Goal: Transaction & Acquisition: Subscribe to service/newsletter

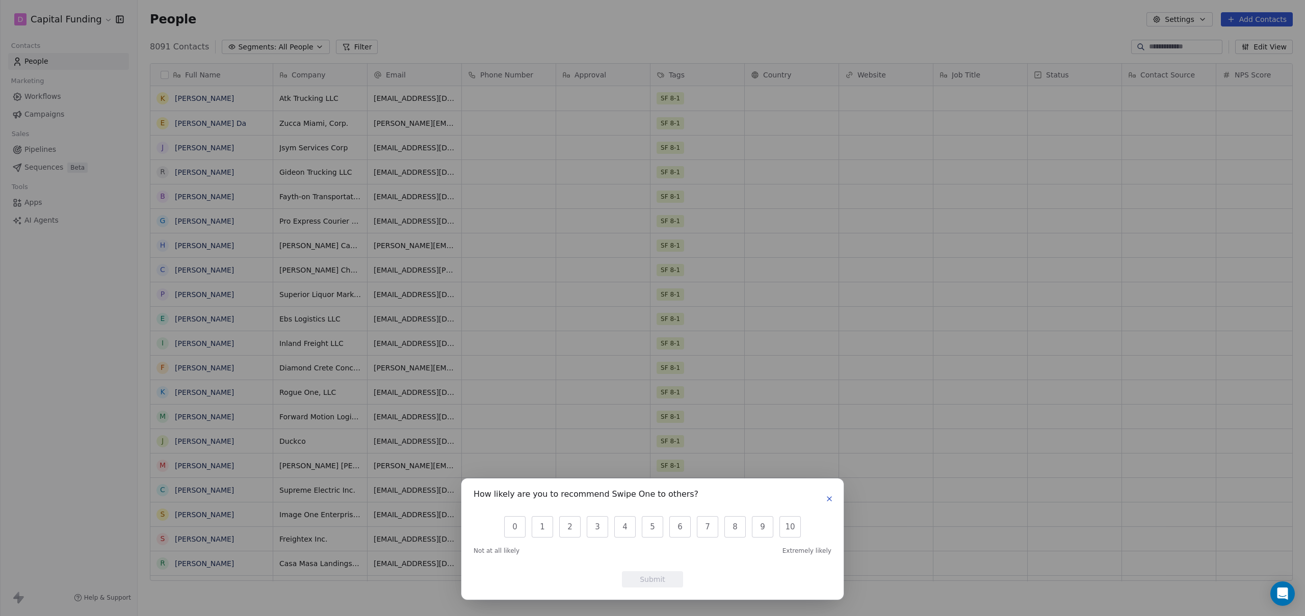
scroll to position [542, 1167]
click at [831, 498] on icon "button" at bounding box center [829, 499] width 8 height 8
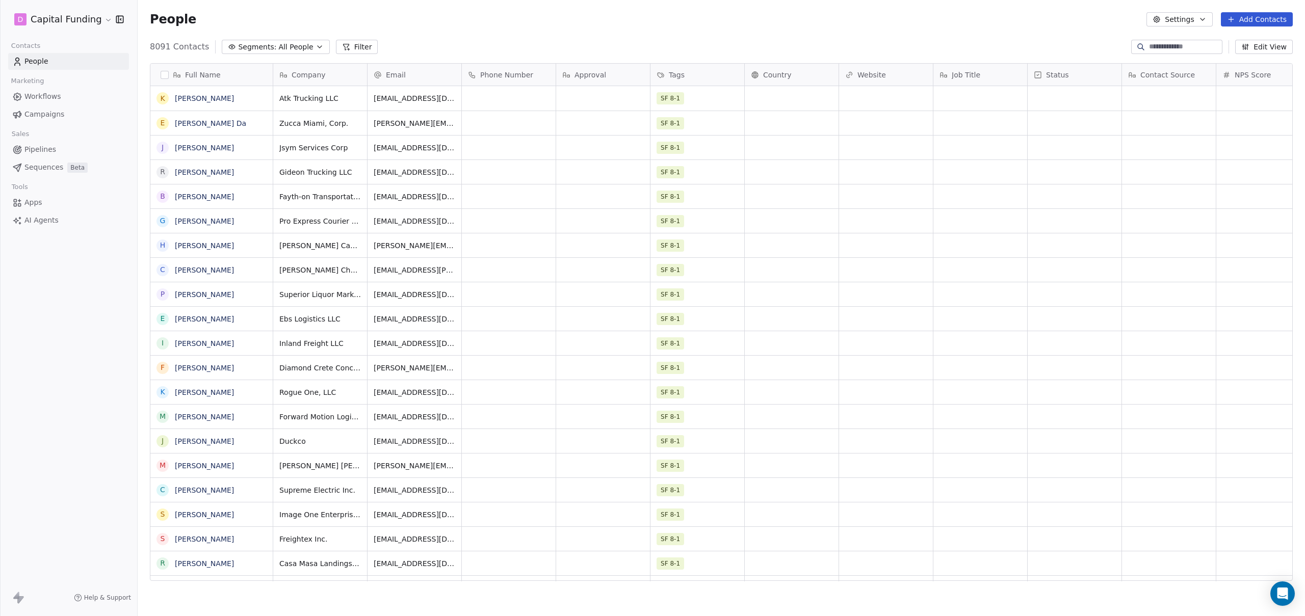
click at [40, 114] on span "Campaigns" at bounding box center [44, 114] width 40 height 11
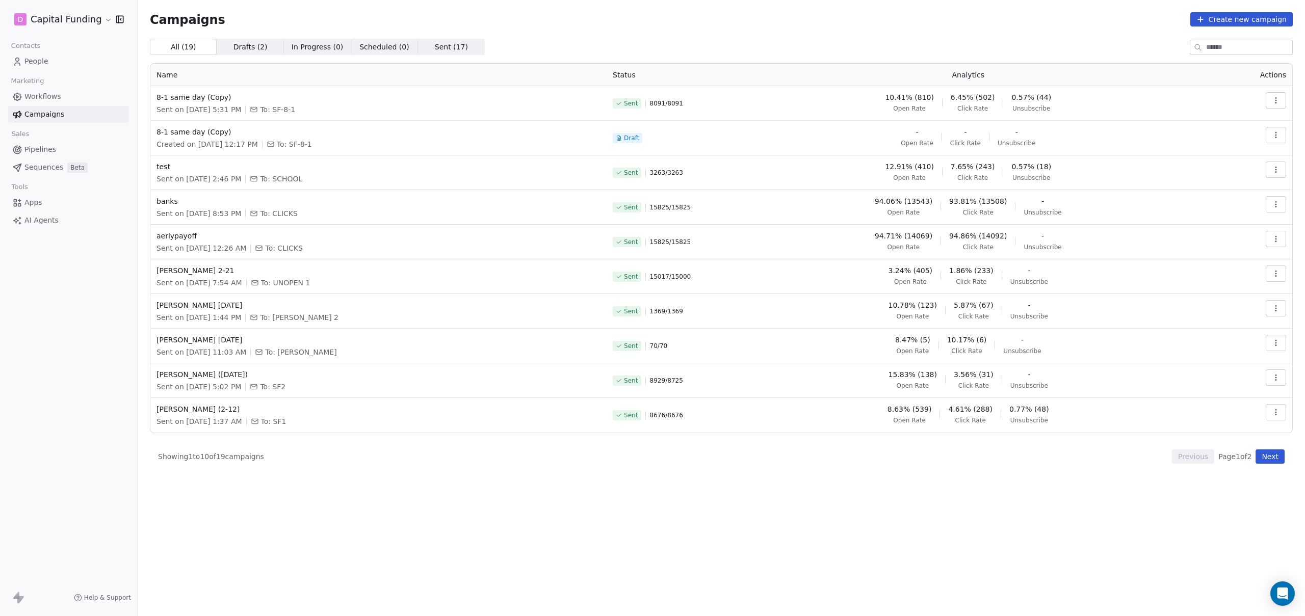
click at [450, 45] on span "Sent ( 17 )" at bounding box center [451, 47] width 33 height 11
click at [874, 62] on div "All ( 19 ) All ( 19 ) Drafts ( 2 ) Drafts ( 2 ) In Progress ( 0 ) In Progress (…" at bounding box center [721, 283] width 1143 height 488
click at [1277, 102] on icon "button" at bounding box center [1276, 100] width 8 height 8
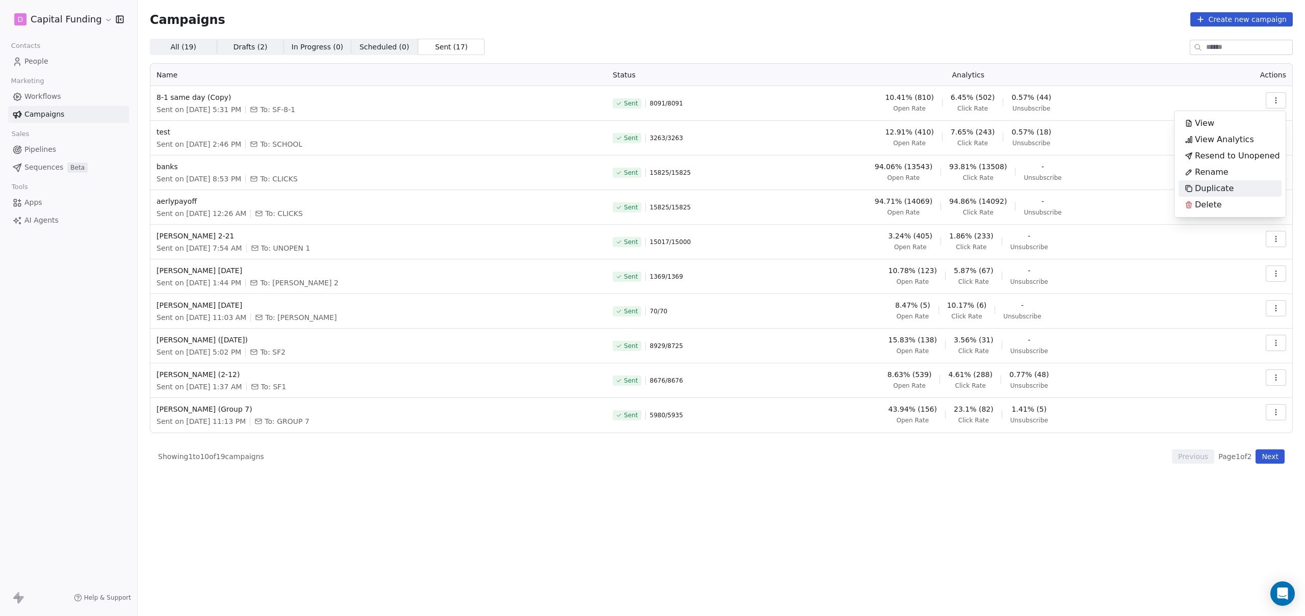
click at [1217, 185] on span "Duplicate" at bounding box center [1214, 188] width 39 height 12
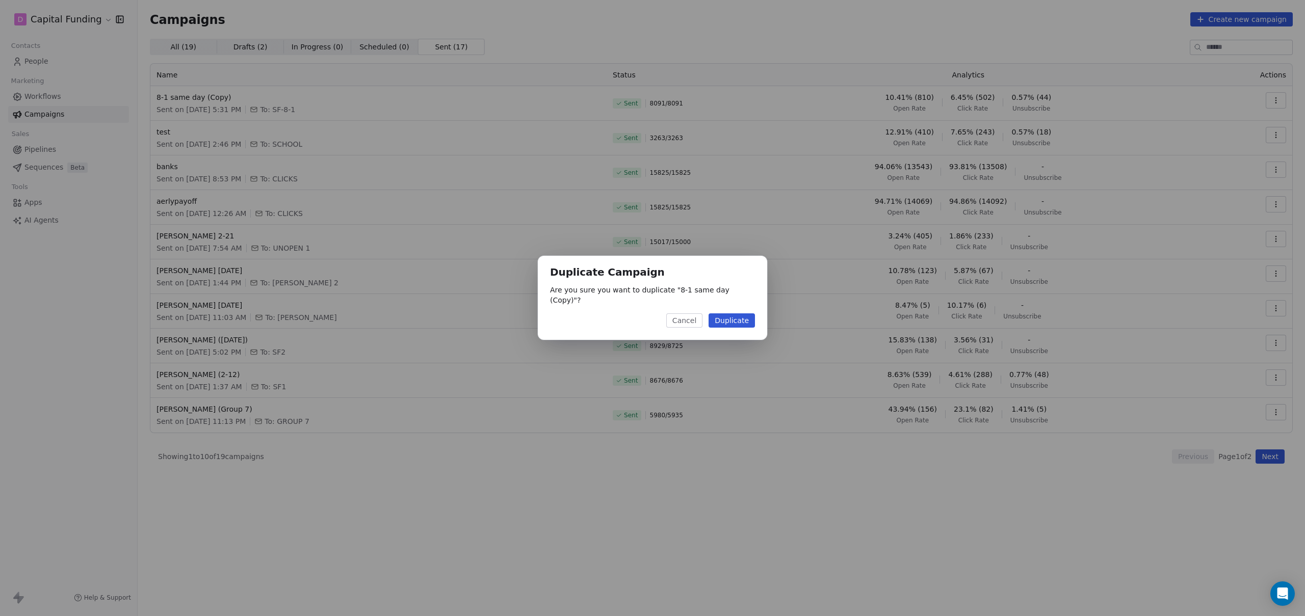
click at [721, 318] on button "Duplicate" at bounding box center [731, 320] width 46 height 14
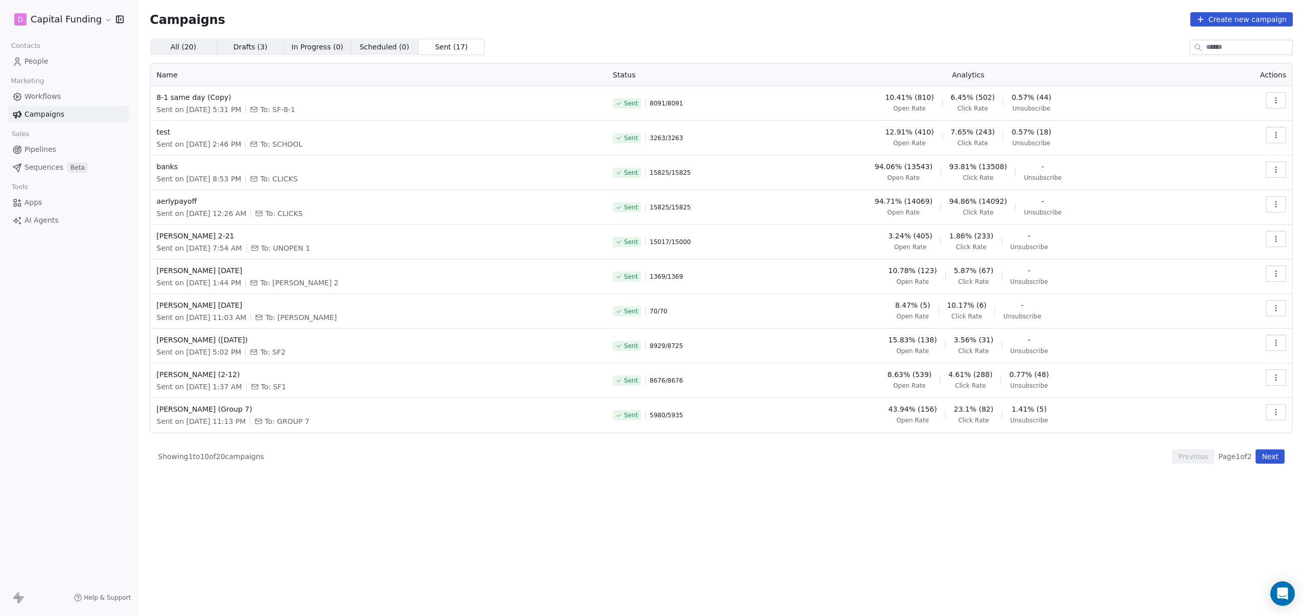
click at [182, 52] on span "All ( 20 ) All ( 20 )" at bounding box center [183, 47] width 67 height 16
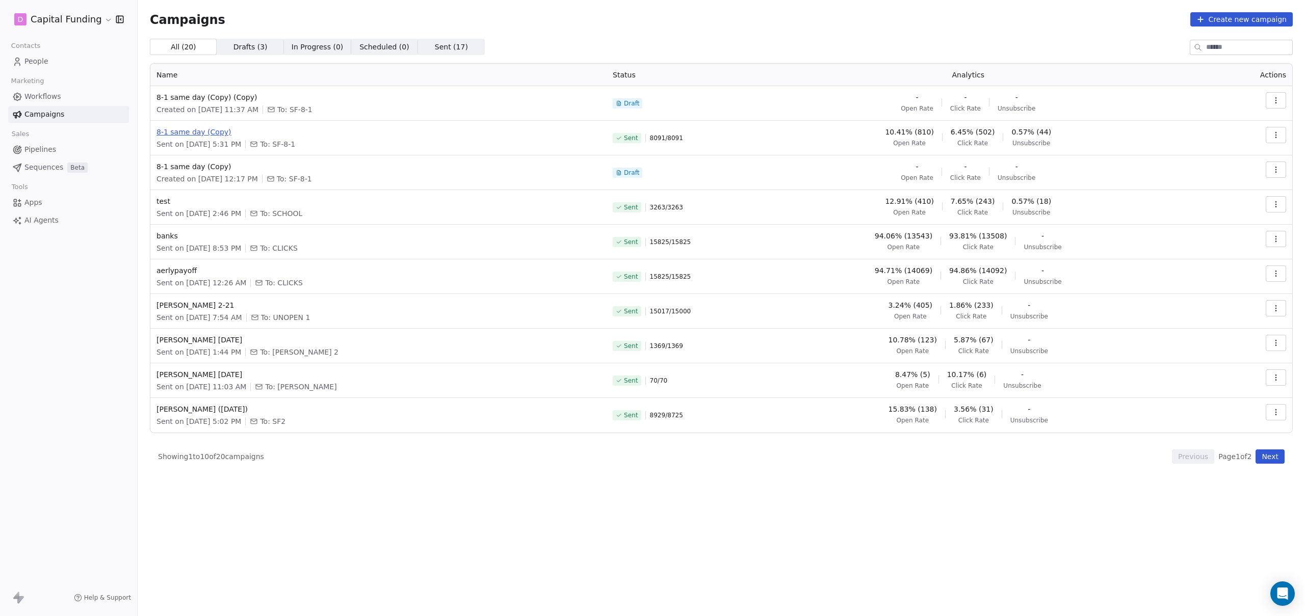
click at [177, 136] on span "8-1 same day (Copy)" at bounding box center [378, 132] width 444 height 10
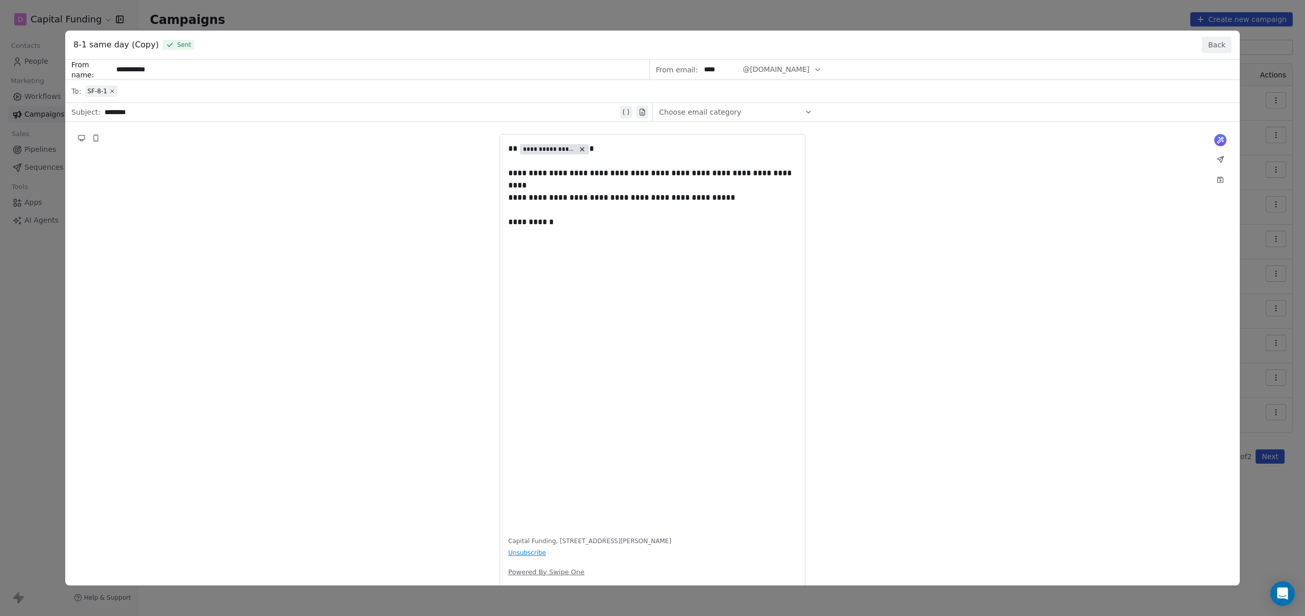
click at [1216, 48] on button "Back" at bounding box center [1217, 45] width 30 height 16
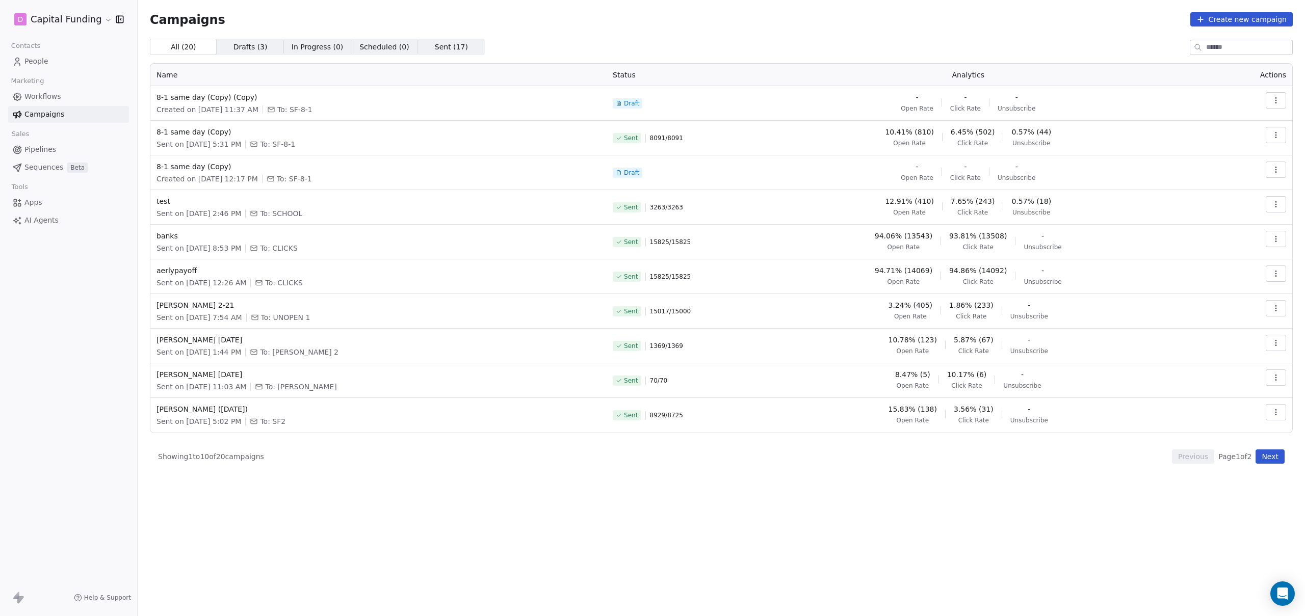
click at [195, 102] on div "8-1 same day (Copy) (Copy) Created on [DATE] 11:37 AM To: SF-8-1" at bounding box center [378, 103] width 444 height 22
click at [203, 99] on span "8-1 same day (Copy) (Copy)" at bounding box center [378, 97] width 444 height 10
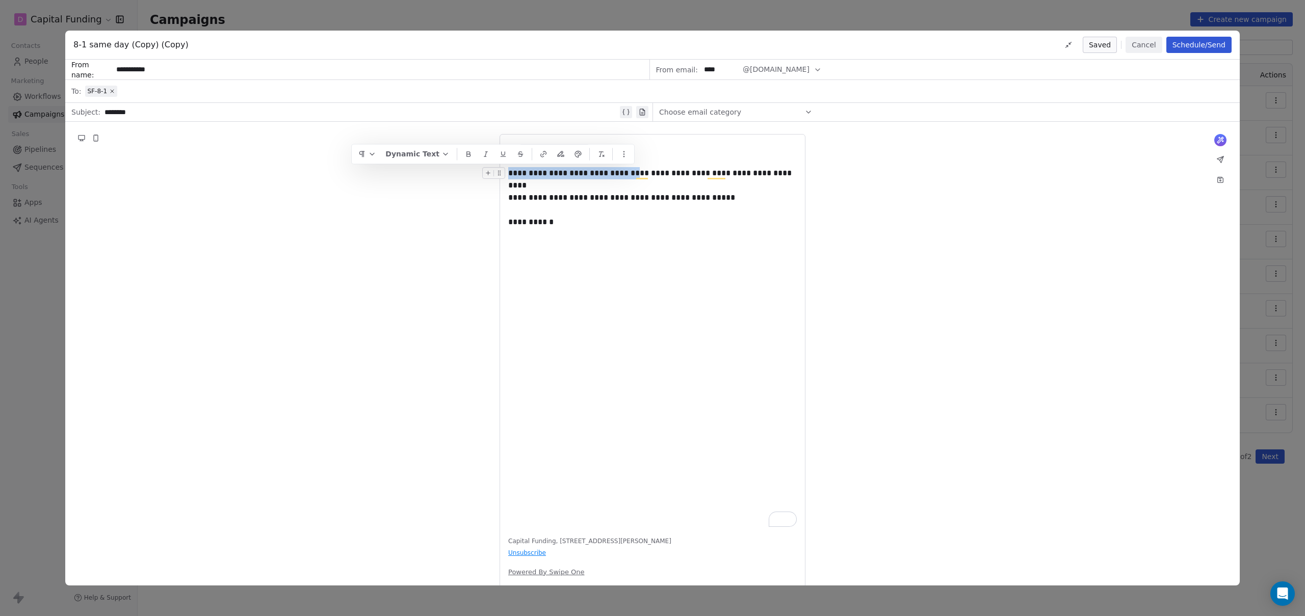
drag, startPoint x: 635, startPoint y: 174, endPoint x: 504, endPoint y: 174, distance: 131.5
click at [508, 174] on div "**********" at bounding box center [652, 173] width 288 height 12
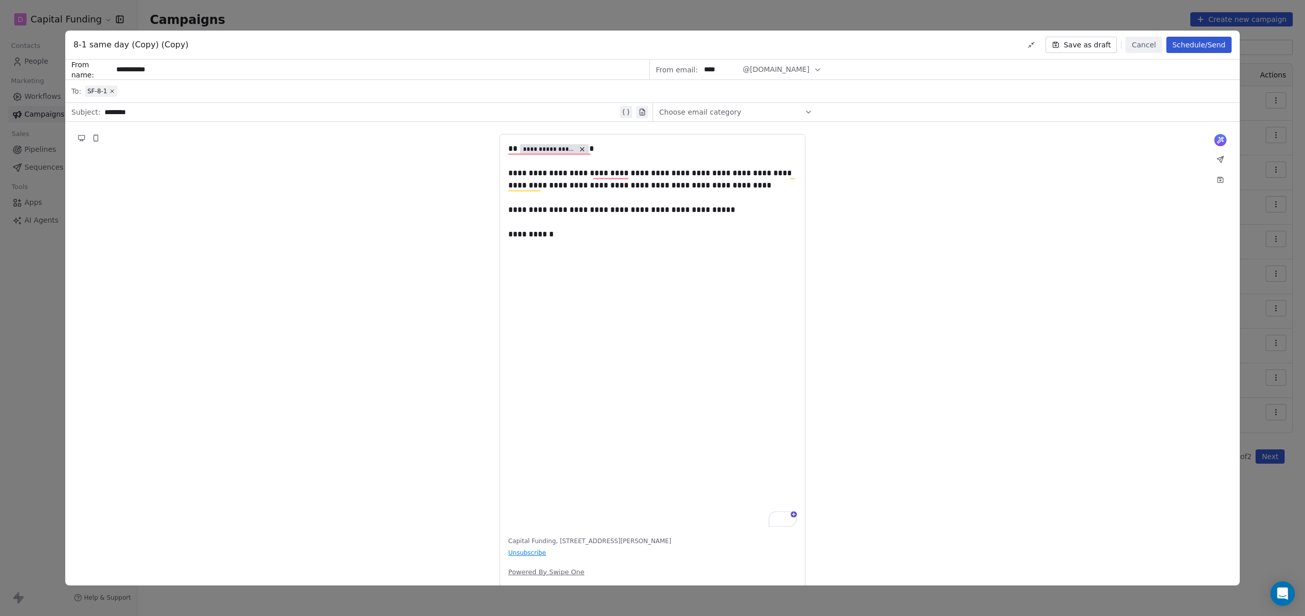
click at [159, 115] on div "********" at bounding box center [360, 112] width 513 height 12
click at [173, 50] on span "8-1 same day (Copy) (Copy)" at bounding box center [130, 45] width 115 height 12
click at [1092, 47] on button "Save as draft" at bounding box center [1081, 45] width 72 height 16
click at [1135, 44] on button "Cancel" at bounding box center [1143, 45] width 36 height 16
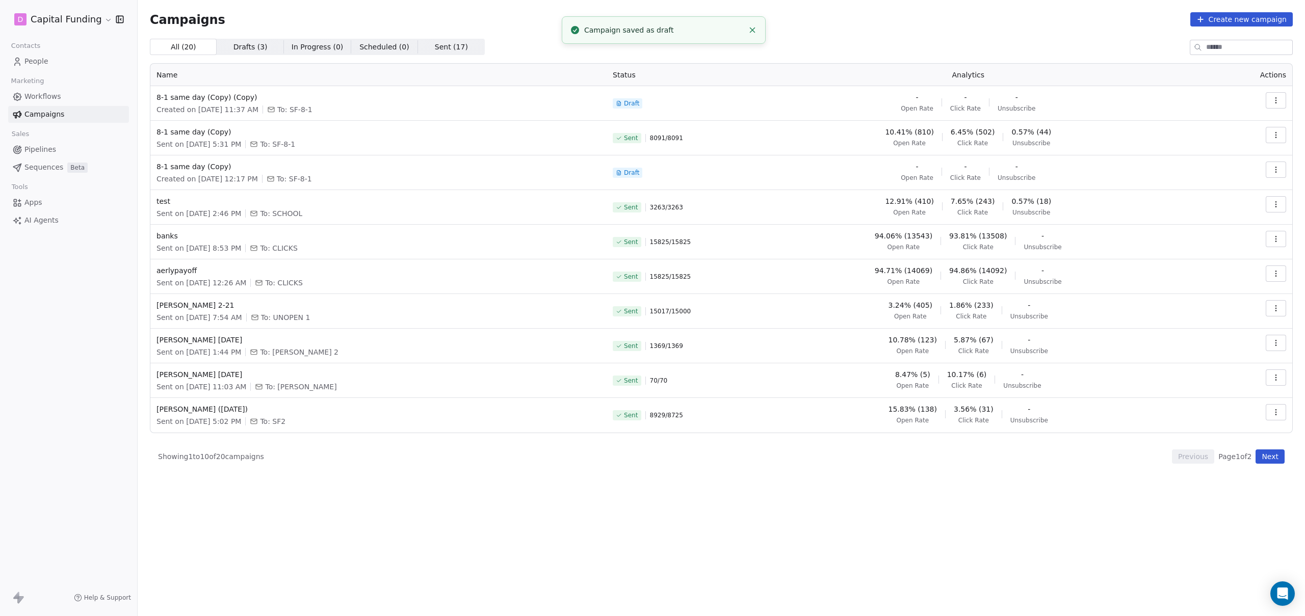
click at [35, 63] on span "People" at bounding box center [36, 61] width 24 height 11
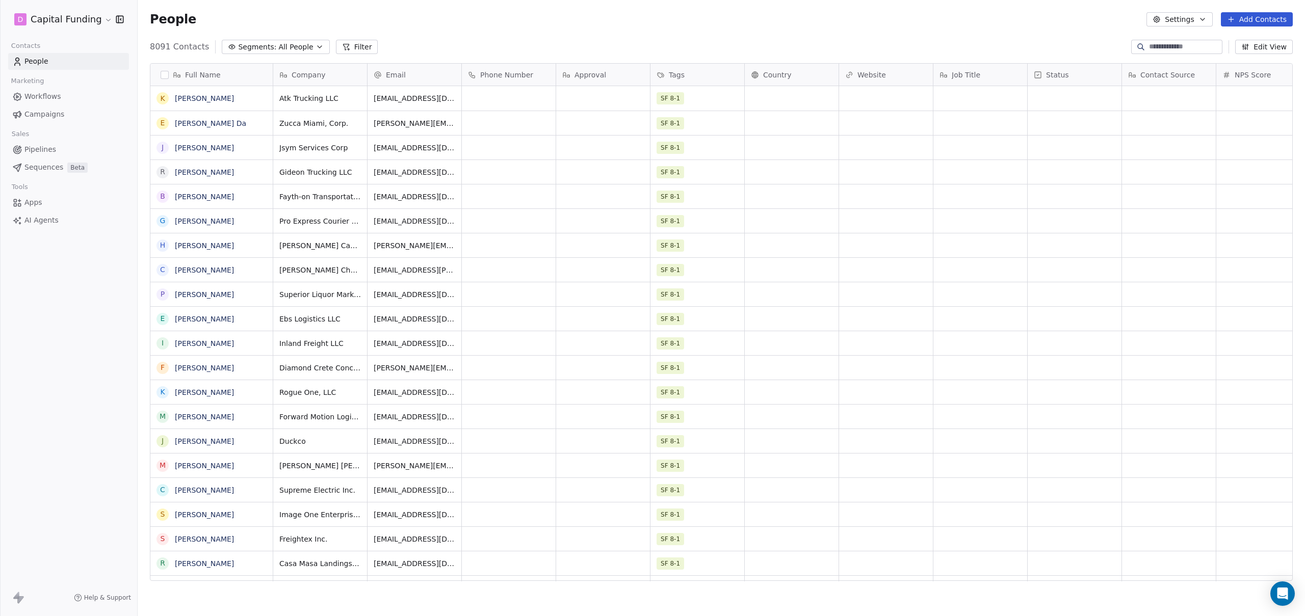
scroll to position [1, 1]
click at [166, 72] on button "button" at bounding box center [165, 75] width 8 height 8
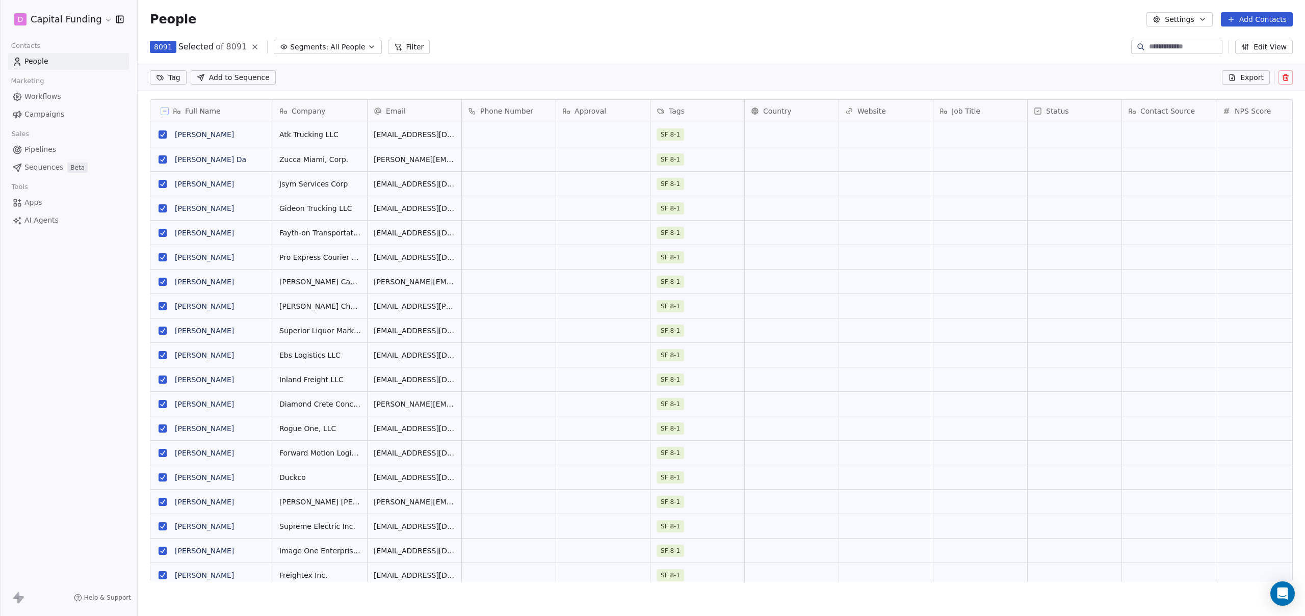
scroll to position [507, 1167]
click at [1285, 76] on icon at bounding box center [1285, 77] width 8 height 8
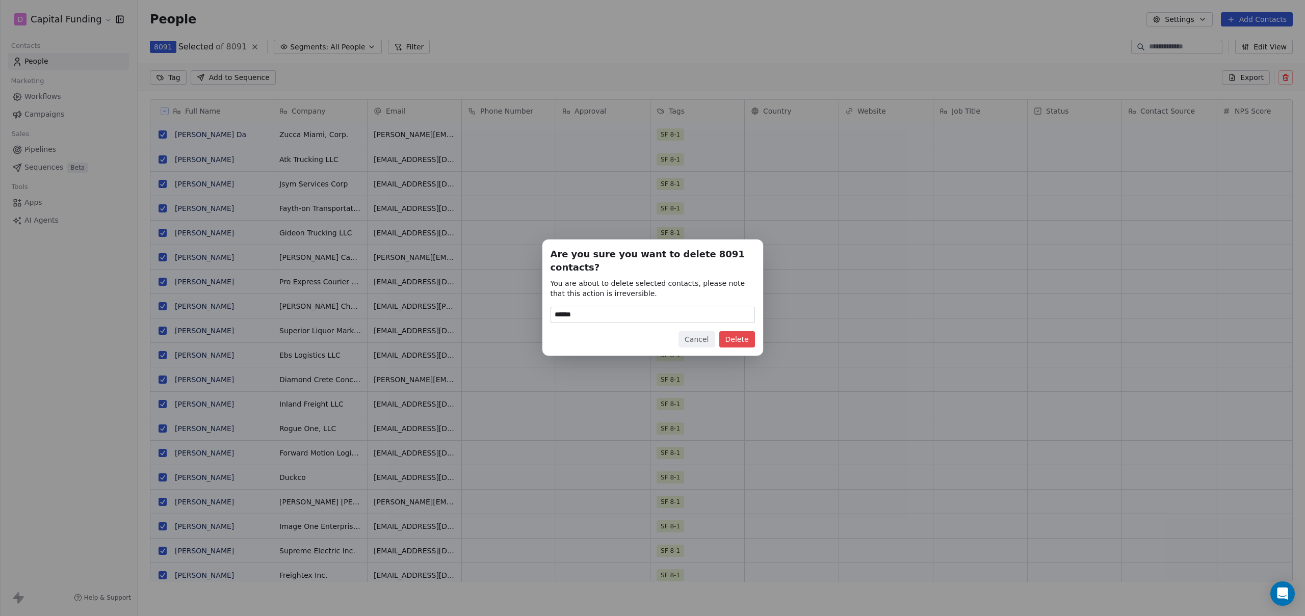
type input "******"
click at [728, 347] on button "Delete" at bounding box center [737, 339] width 36 height 16
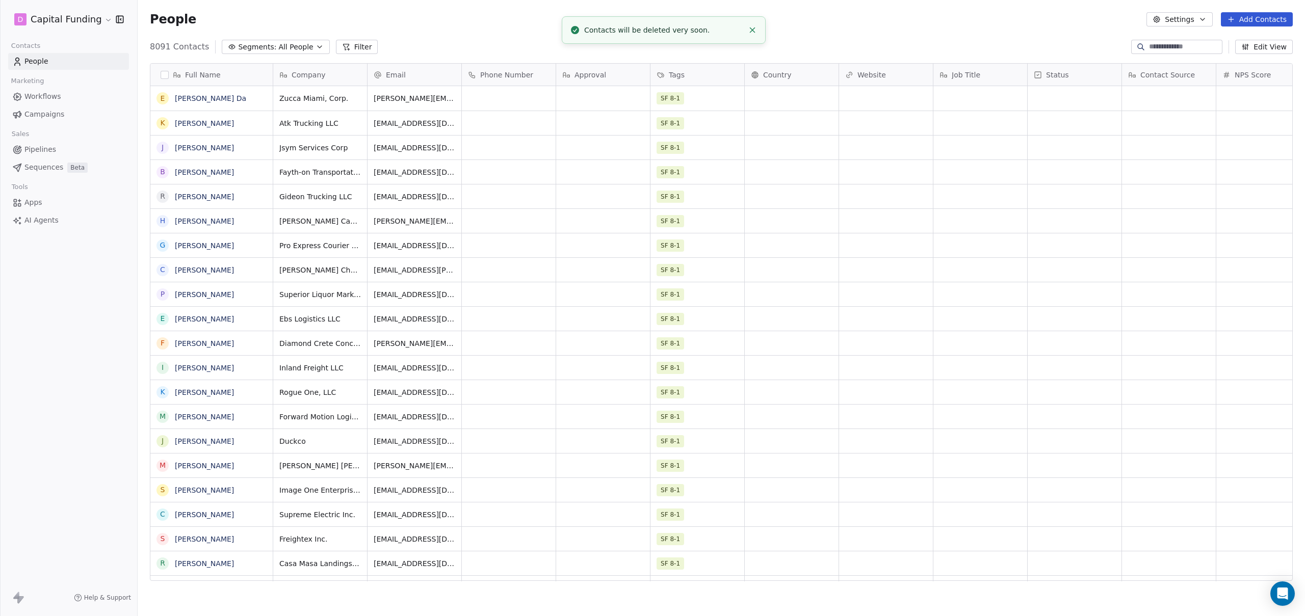
scroll to position [542, 1167]
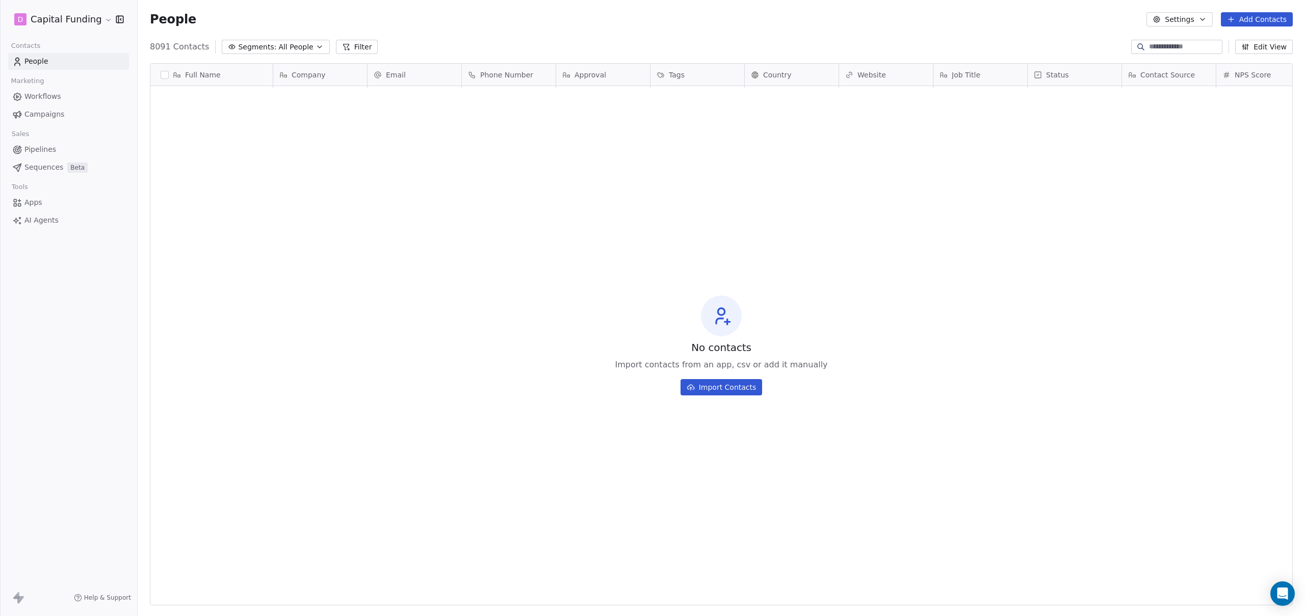
click at [405, 42] on div "8091 Contacts Segments: All People Filter Edit View" at bounding box center [721, 47] width 1167 height 16
click at [1256, 23] on button "Add Contacts" at bounding box center [1257, 19] width 72 height 14
click at [1230, 57] on span "Import from CSV" at bounding box center [1254, 57] width 59 height 11
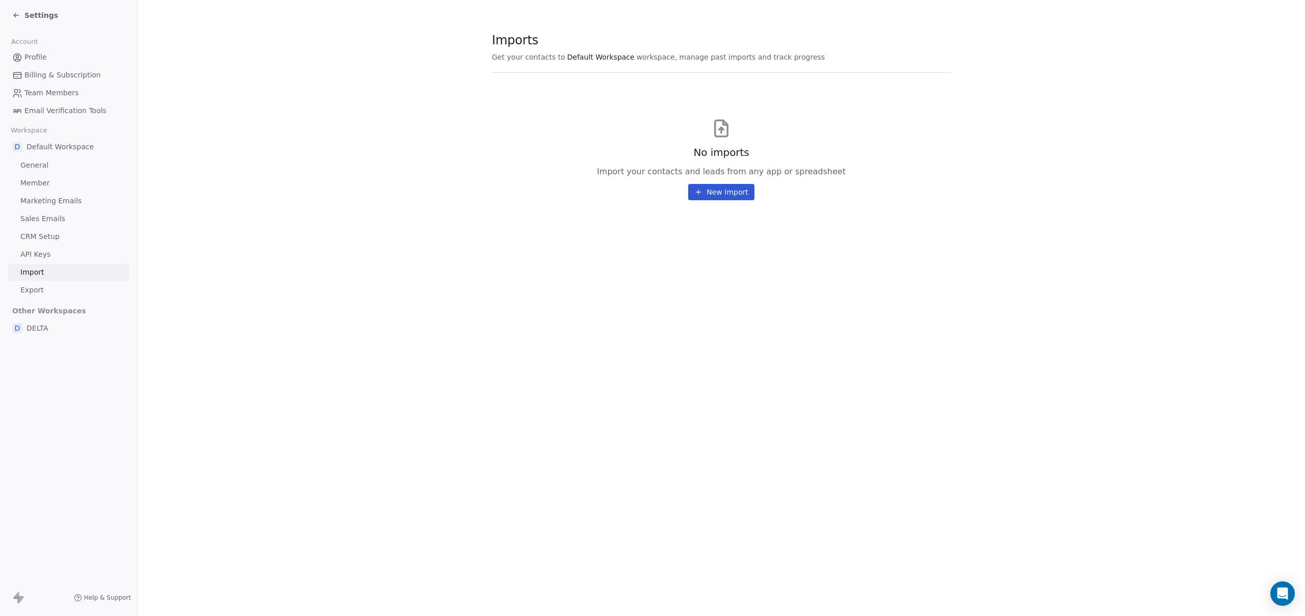
click at [698, 194] on icon at bounding box center [698, 192] width 0 height 5
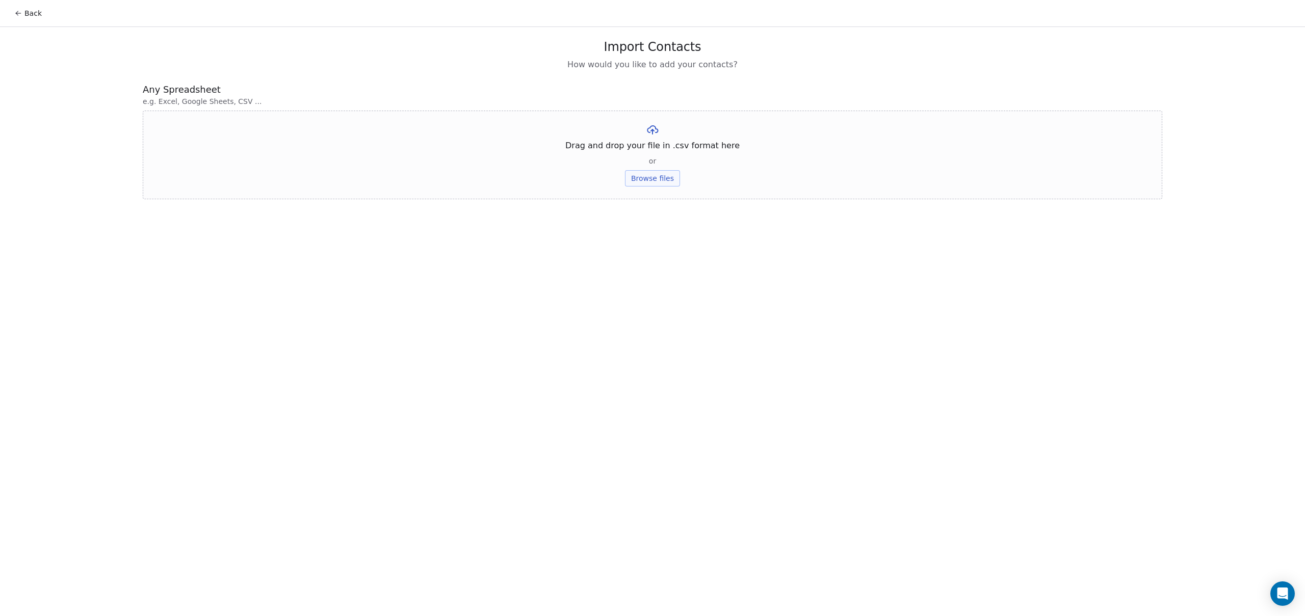
click at [633, 182] on button "Browse files" at bounding box center [652, 178] width 55 height 16
click at [665, 157] on button "Upload" at bounding box center [652, 150] width 37 height 16
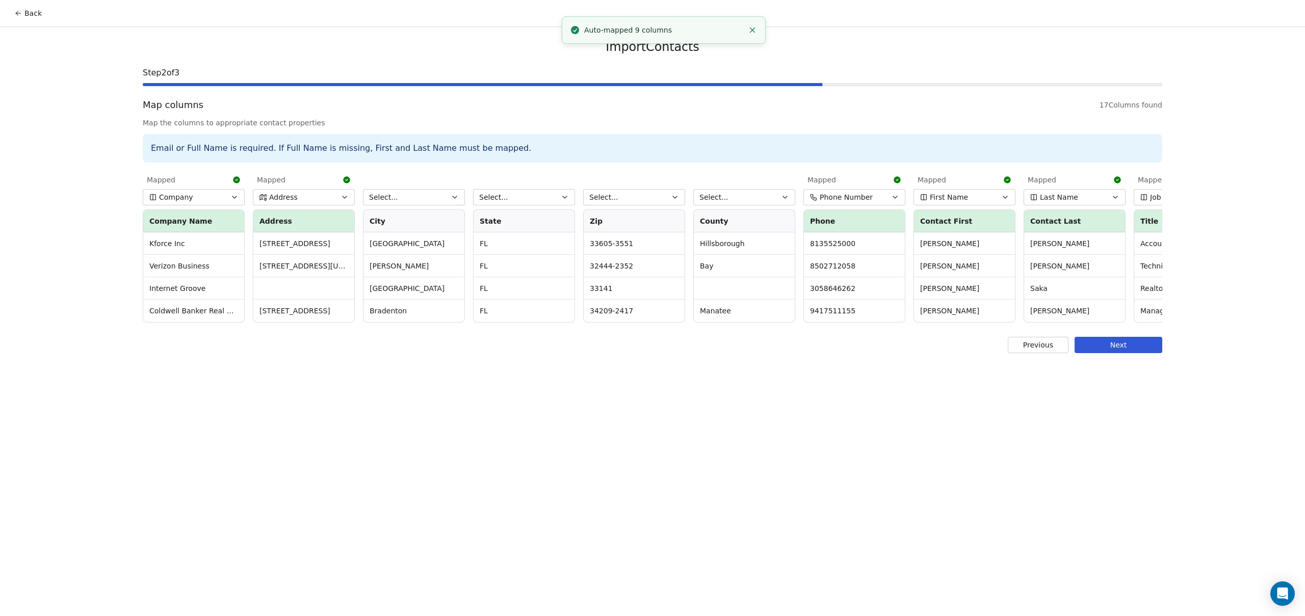
click at [393, 200] on span "Select..." at bounding box center [383, 197] width 29 height 10
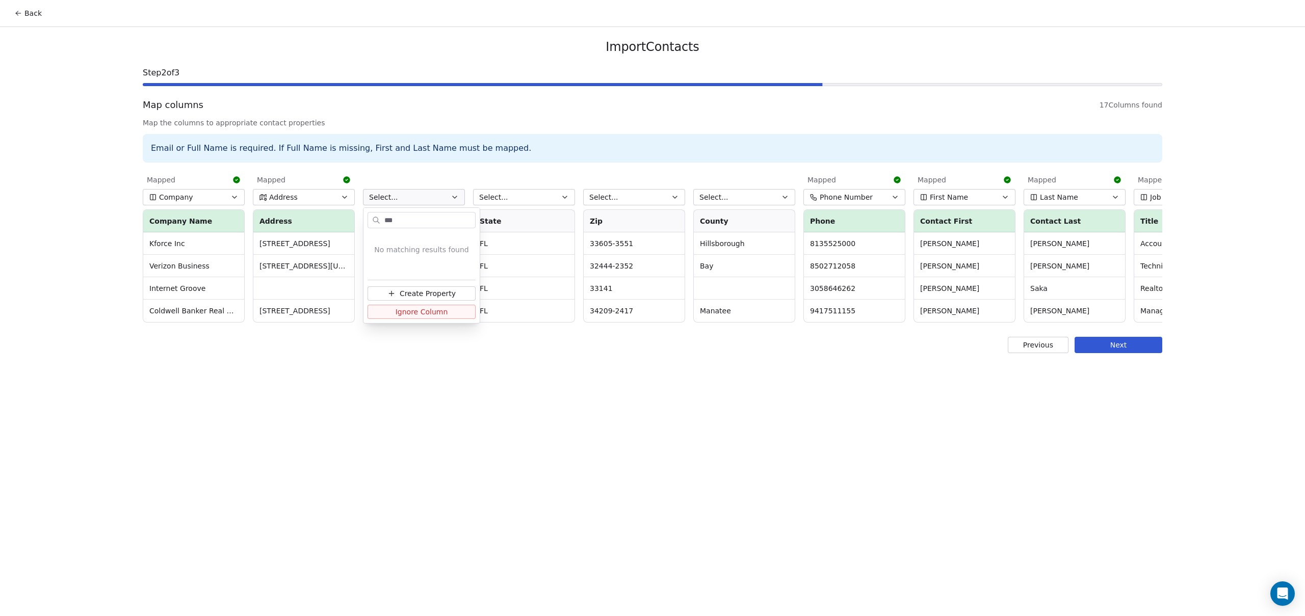
type input "****"
click at [420, 293] on span "Create Property" at bounding box center [428, 293] width 56 height 10
click at [449, 294] on button "Create Property" at bounding box center [466, 295] width 84 height 14
click at [496, 198] on span "Select..." at bounding box center [493, 197] width 29 height 10
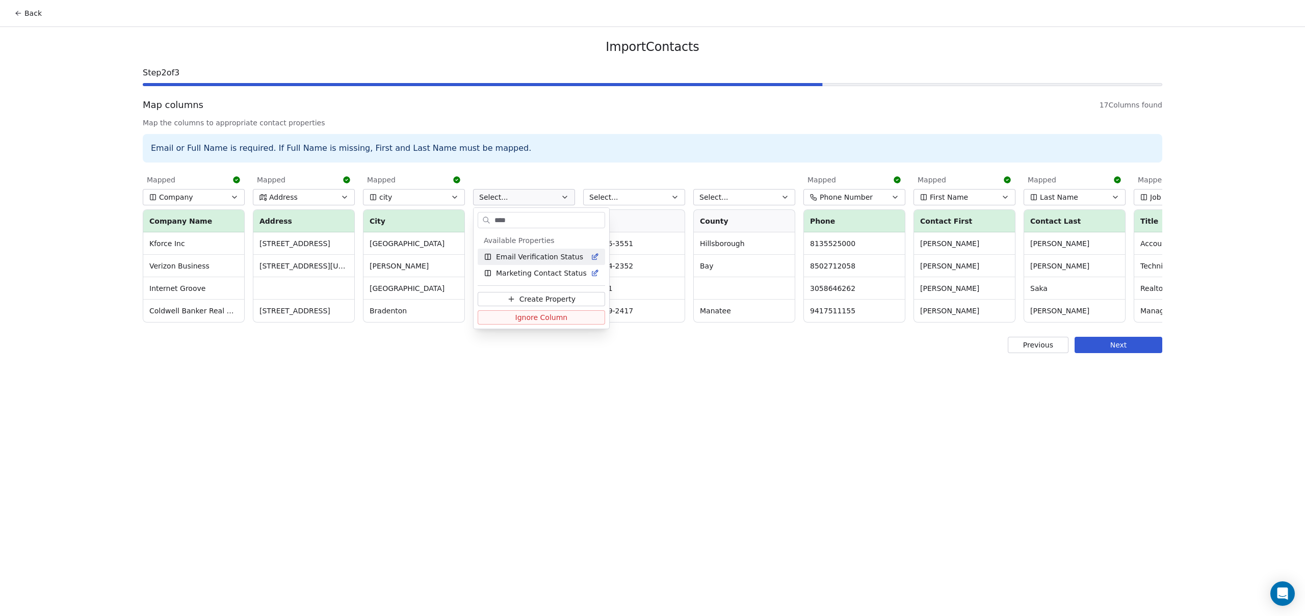
type input "*****"
click at [526, 288] on button "Create Property" at bounding box center [532, 293] width 108 height 14
click at [565, 296] on button "Create Property" at bounding box center [576, 295] width 84 height 14
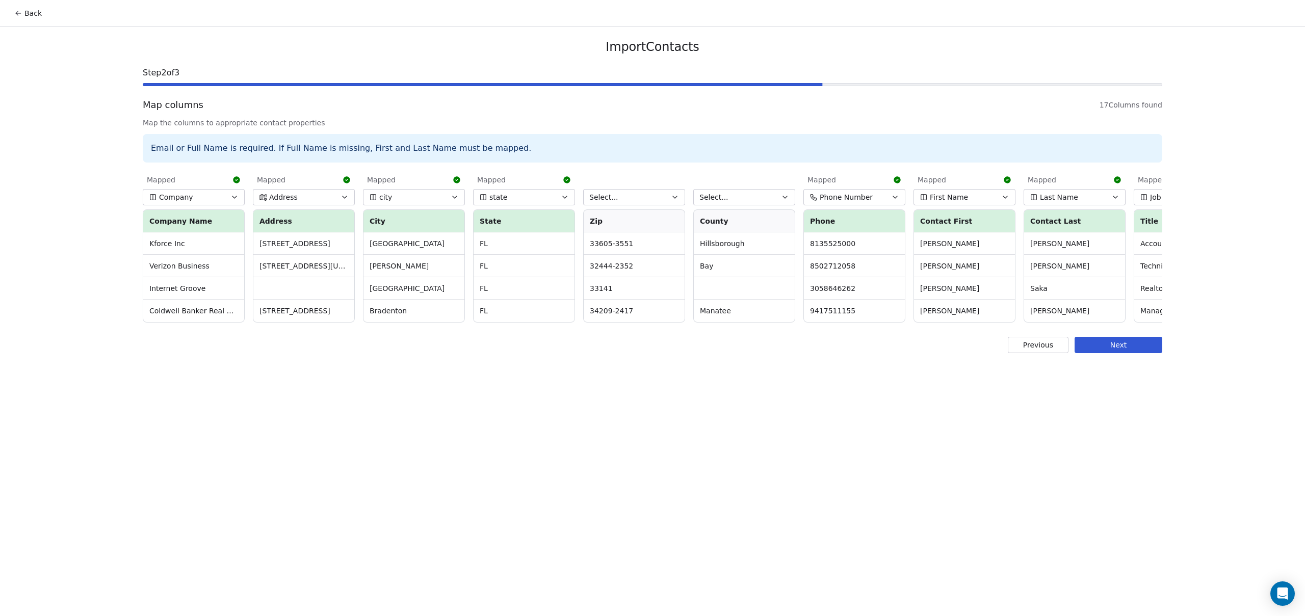
click at [632, 195] on button "Select..." at bounding box center [634, 197] width 102 height 16
type input "***"
click at [646, 296] on span "Create Property" at bounding box center [648, 293] width 56 height 10
click at [674, 300] on button "Create Property" at bounding box center [686, 295] width 84 height 14
click at [731, 201] on button "Select..." at bounding box center [744, 197] width 102 height 16
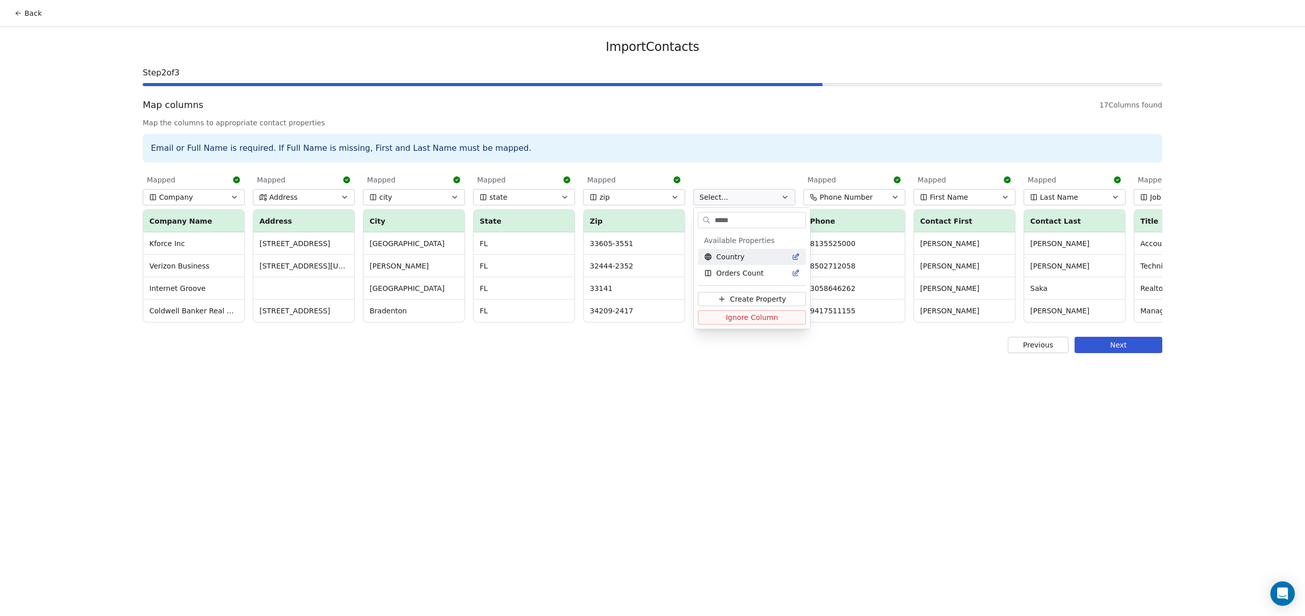
type input "******"
click at [764, 296] on span "Create Property" at bounding box center [758, 293] width 56 height 10
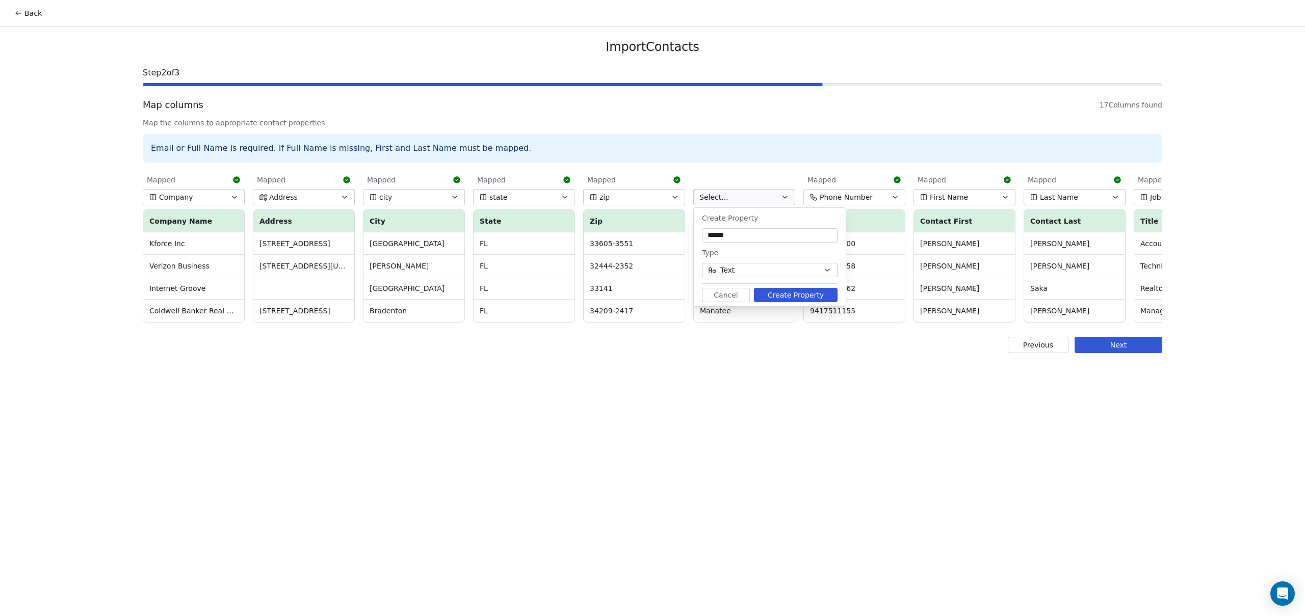
click at [792, 295] on button "Create Property" at bounding box center [796, 295] width 84 height 14
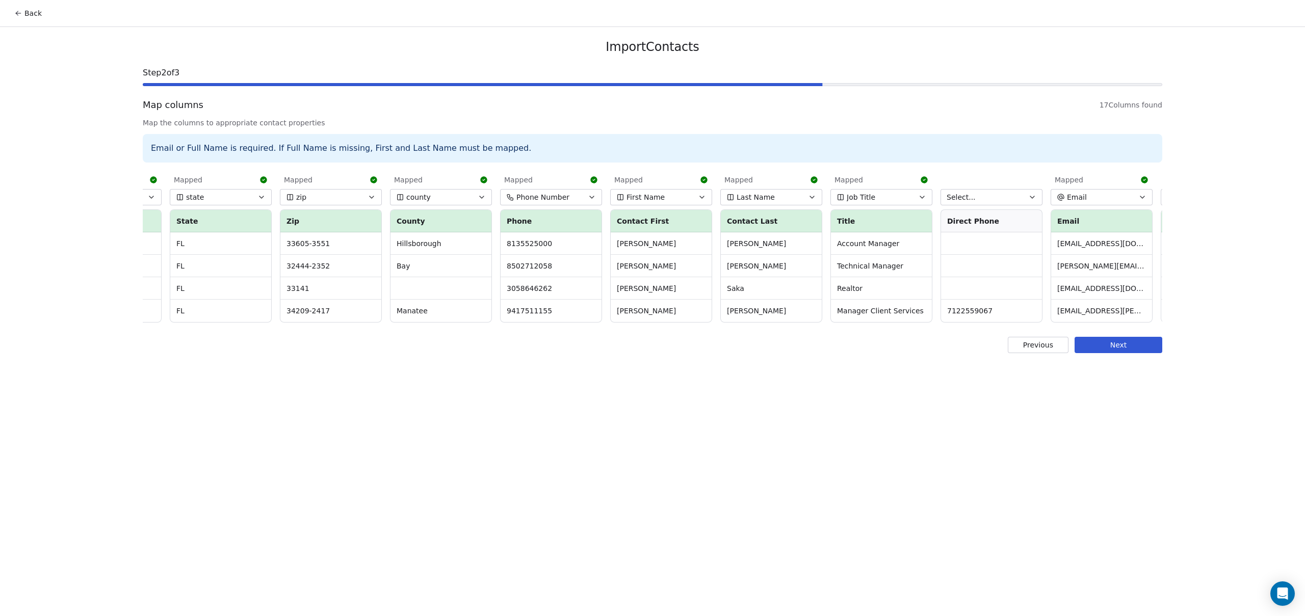
scroll to position [0, 307]
click at [986, 197] on button "Select..." at bounding box center [988, 197] width 102 height 16
type input "****"
click at [989, 174] on html "Back Import Contacts Step 2 of 3 Map columns 17 Columns found Map the columns t…" at bounding box center [652, 308] width 1305 height 616
click at [975, 197] on button "Select..." at bounding box center [988, 197] width 102 height 16
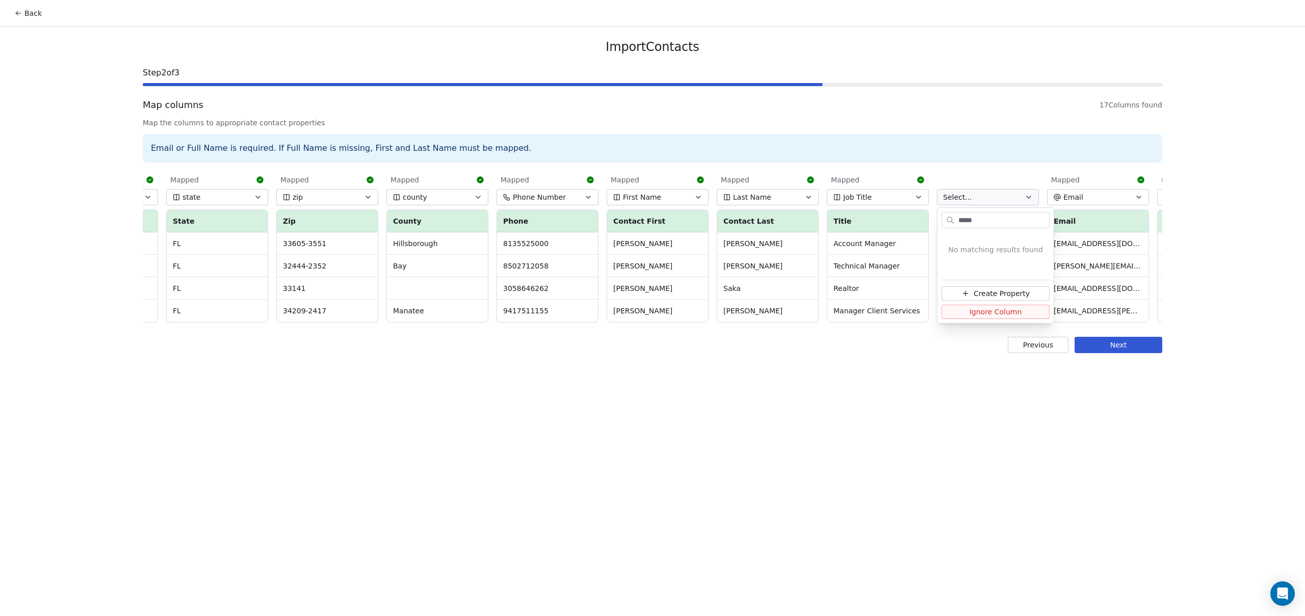
type input "******"
click at [984, 288] on span "Create Property" at bounding box center [1002, 293] width 56 height 10
click at [978, 273] on button "Text" at bounding box center [1013, 270] width 136 height 14
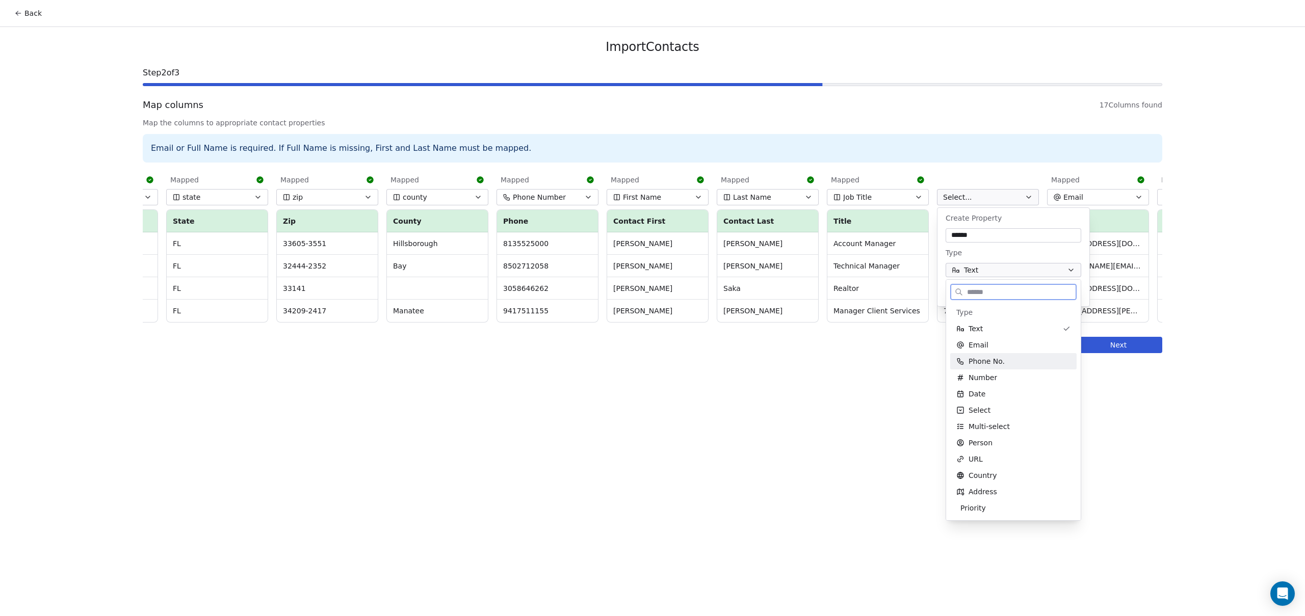
click at [988, 357] on span "Phone No." at bounding box center [986, 361] width 36 height 10
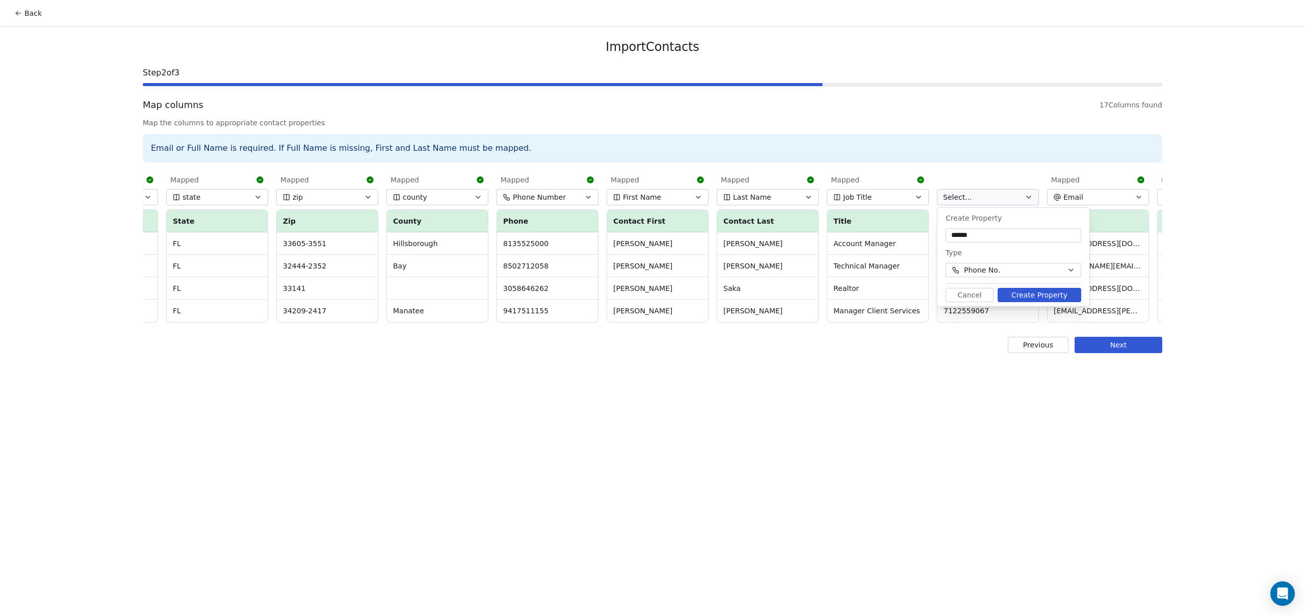
click at [1038, 293] on button "Create Property" at bounding box center [1039, 295] width 84 height 14
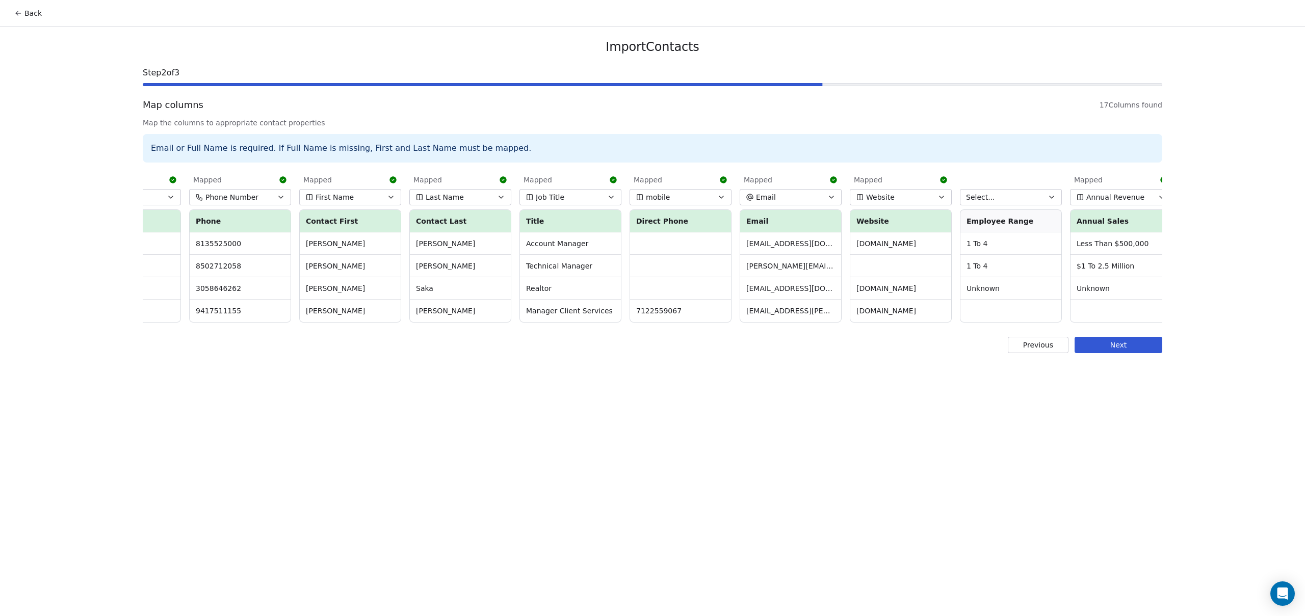
scroll to position [0, 617]
click at [1015, 196] on button "Select..." at bounding box center [1008, 197] width 102 height 16
type input "*********"
click at [1010, 291] on span "Create Property" at bounding box center [1022, 293] width 56 height 10
click at [1053, 296] on button "Create Property" at bounding box center [1060, 295] width 84 height 14
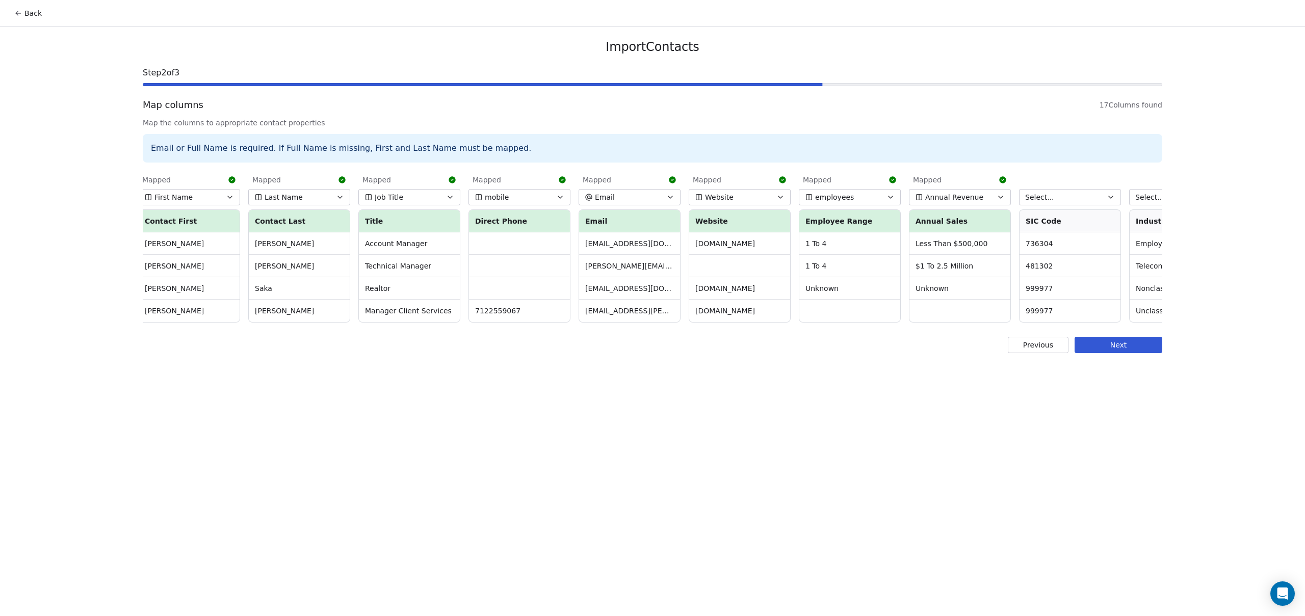
scroll to position [0, 785]
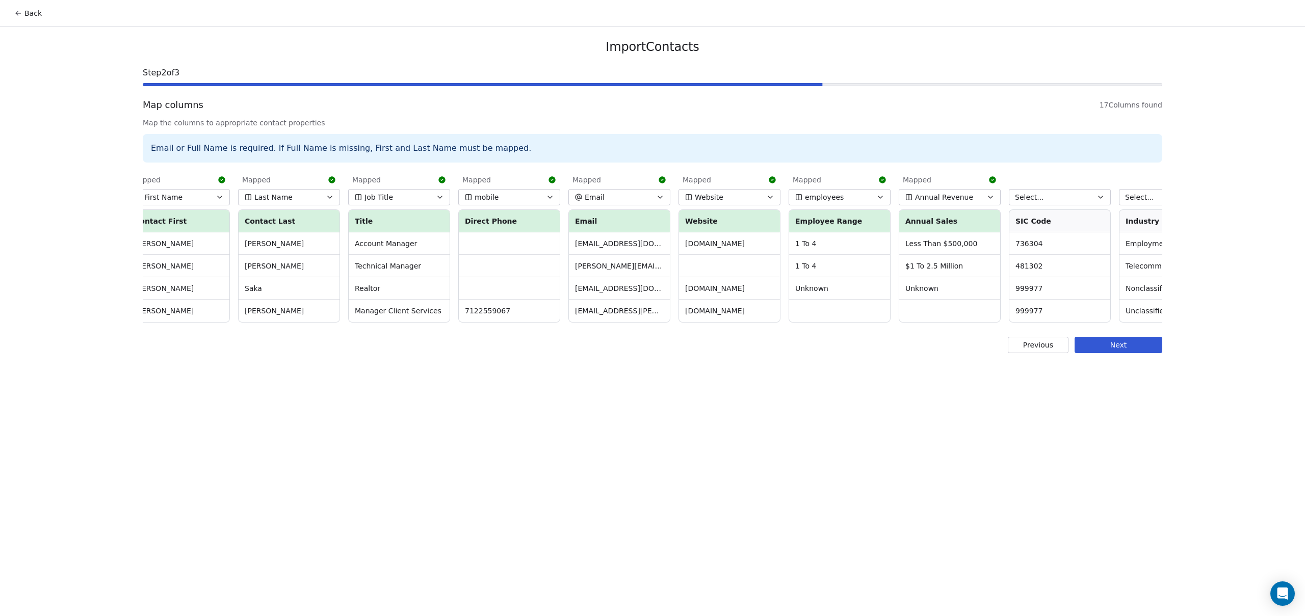
click at [1066, 195] on button "Select..." at bounding box center [1060, 197] width 102 height 16
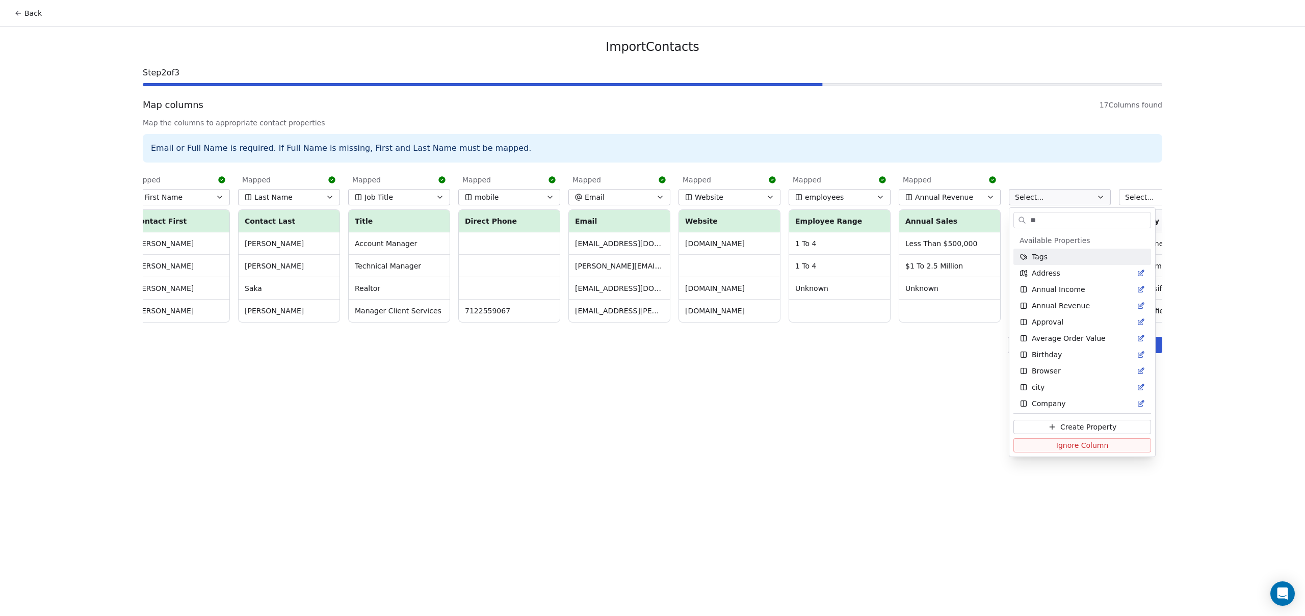
type input "***"
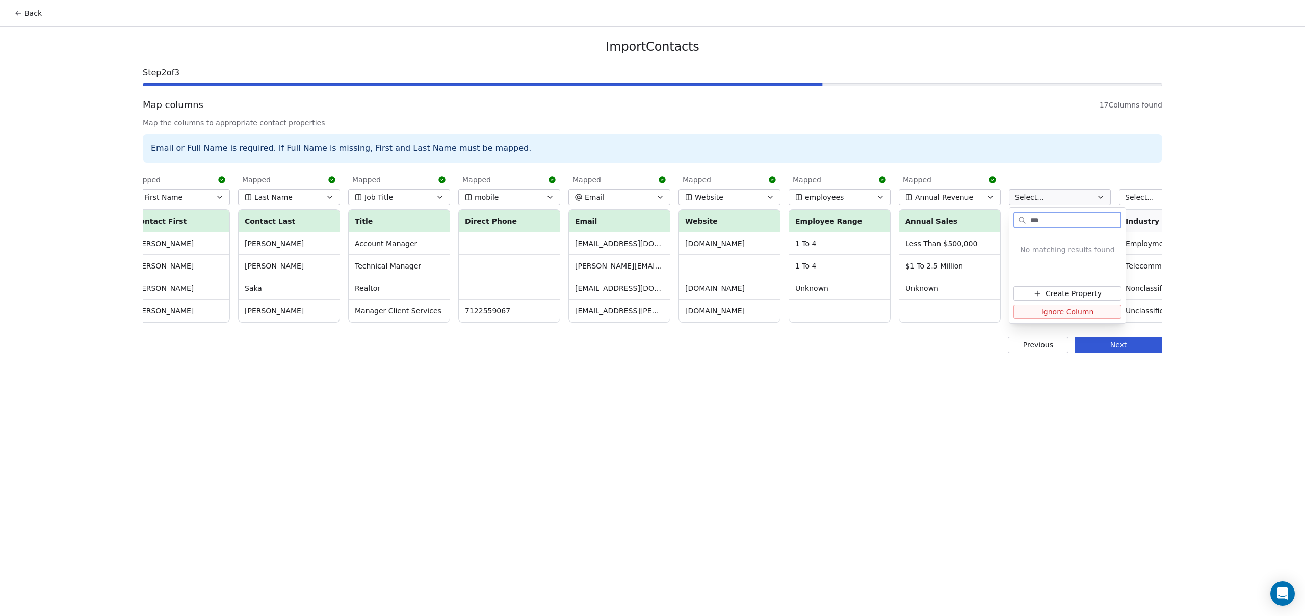
click at [1061, 299] on button "Create Property" at bounding box center [1067, 293] width 108 height 14
click at [1092, 300] on button "Create Property" at bounding box center [1111, 295] width 84 height 14
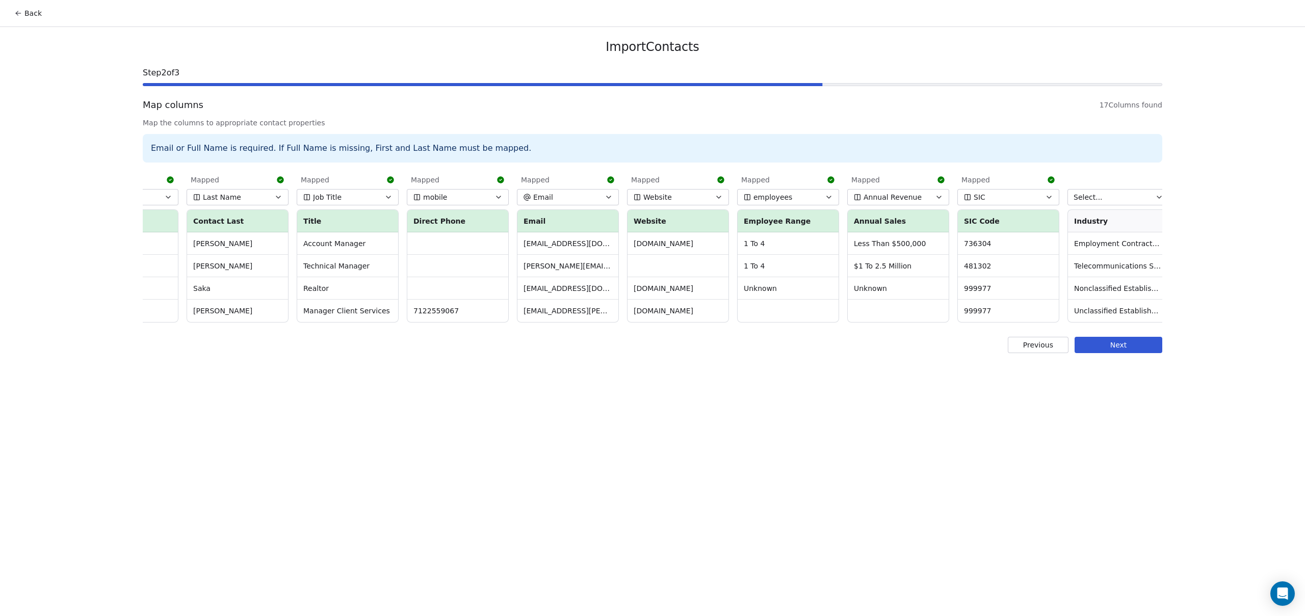
scroll to position [0, 844]
click at [1082, 192] on span "Select..." at bounding box center [1080, 197] width 29 height 10
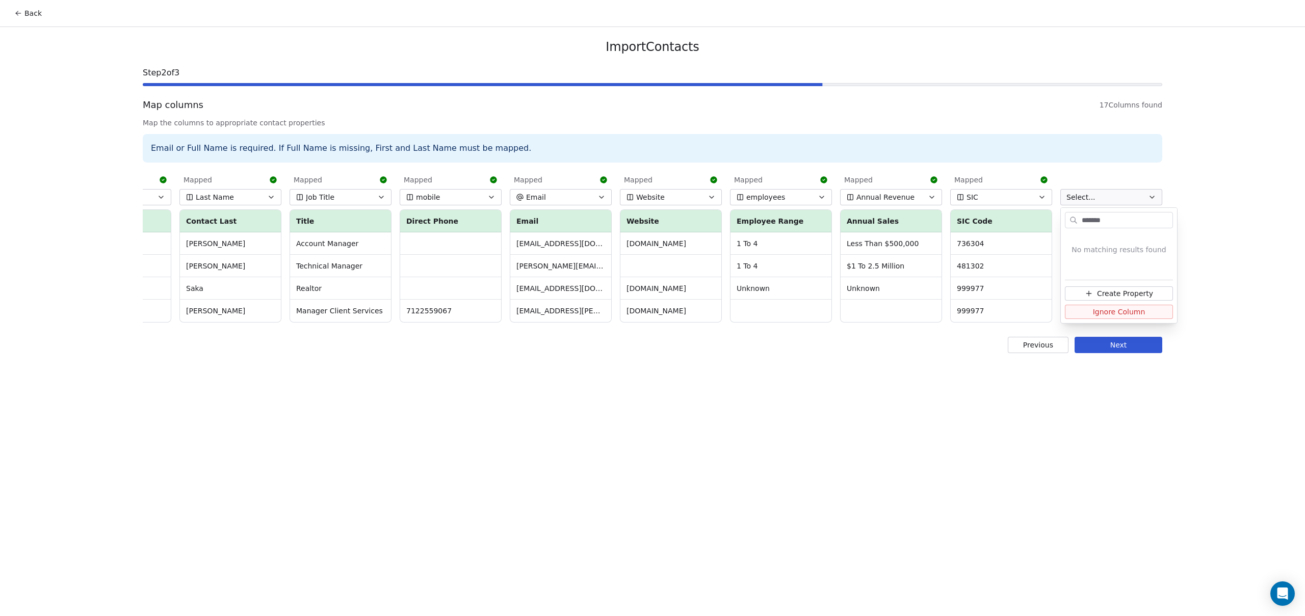
type input "********"
click at [1131, 286] on button "Create Property" at bounding box center [1119, 293] width 108 height 14
click at [1162, 294] on button "Create Property" at bounding box center [1163, 295] width 84 height 14
click at [1123, 342] on button "Next" at bounding box center [1118, 345] width 88 height 16
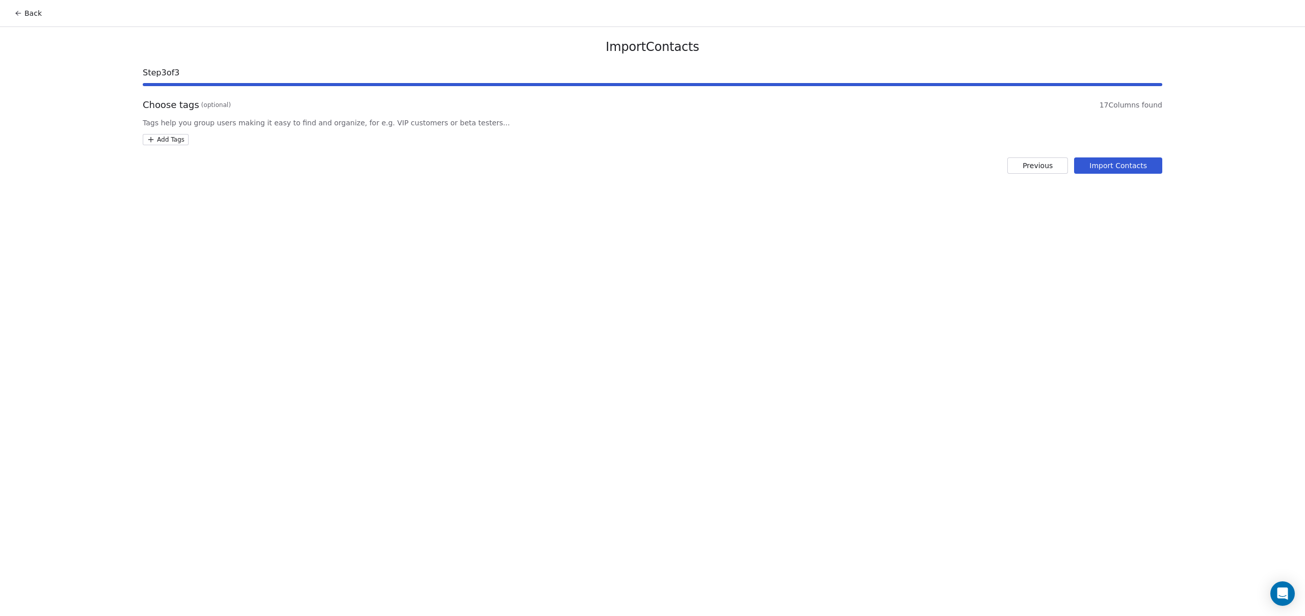
click at [173, 135] on html "Back Import Contacts Step 3 of 3 Choose tags (optional) 17 Columns found Tags h…" at bounding box center [652, 308] width 1305 height 616
type input "****"
click at [204, 195] on span "FL 1" at bounding box center [209, 192] width 15 height 11
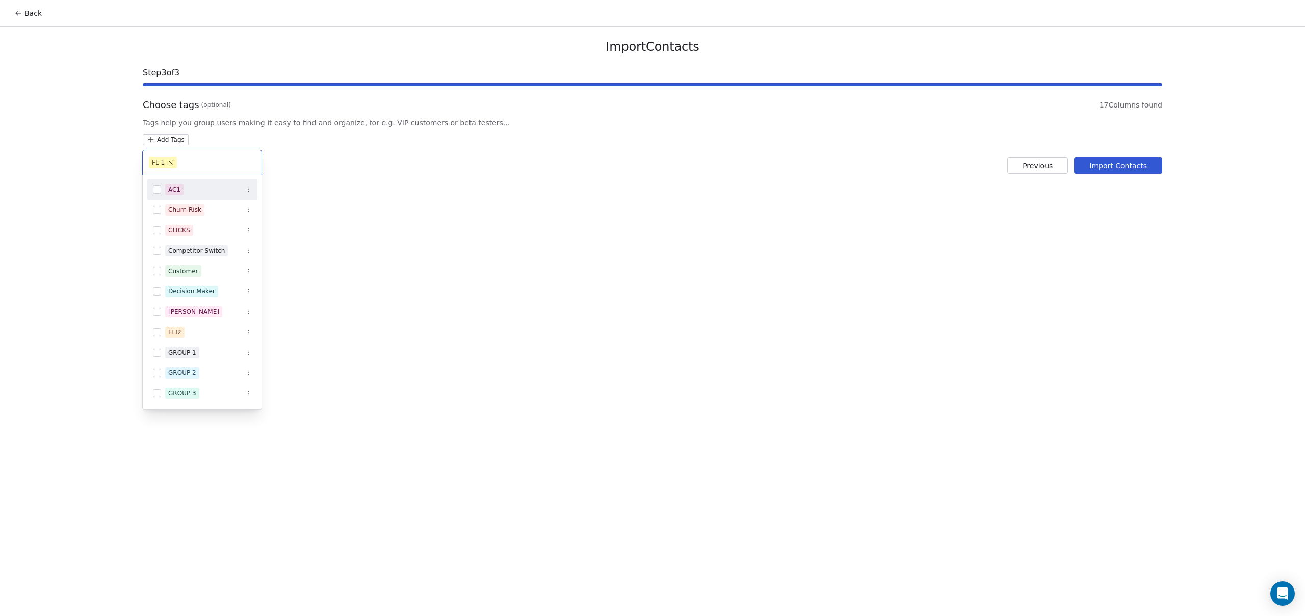
click at [1114, 162] on html "Back Import Contacts Step 3 of 3 Choose tags (optional) 17 Columns found Tags h…" at bounding box center [652, 308] width 1305 height 616
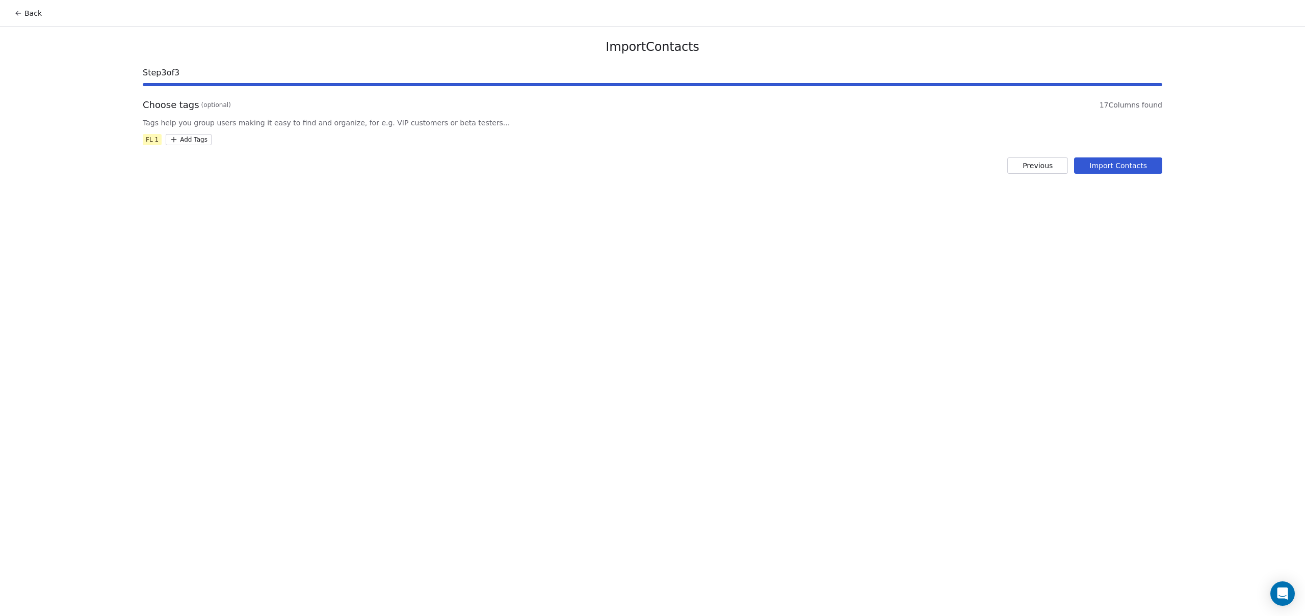
click at [1117, 169] on button "Import Contacts" at bounding box center [1118, 165] width 88 height 16
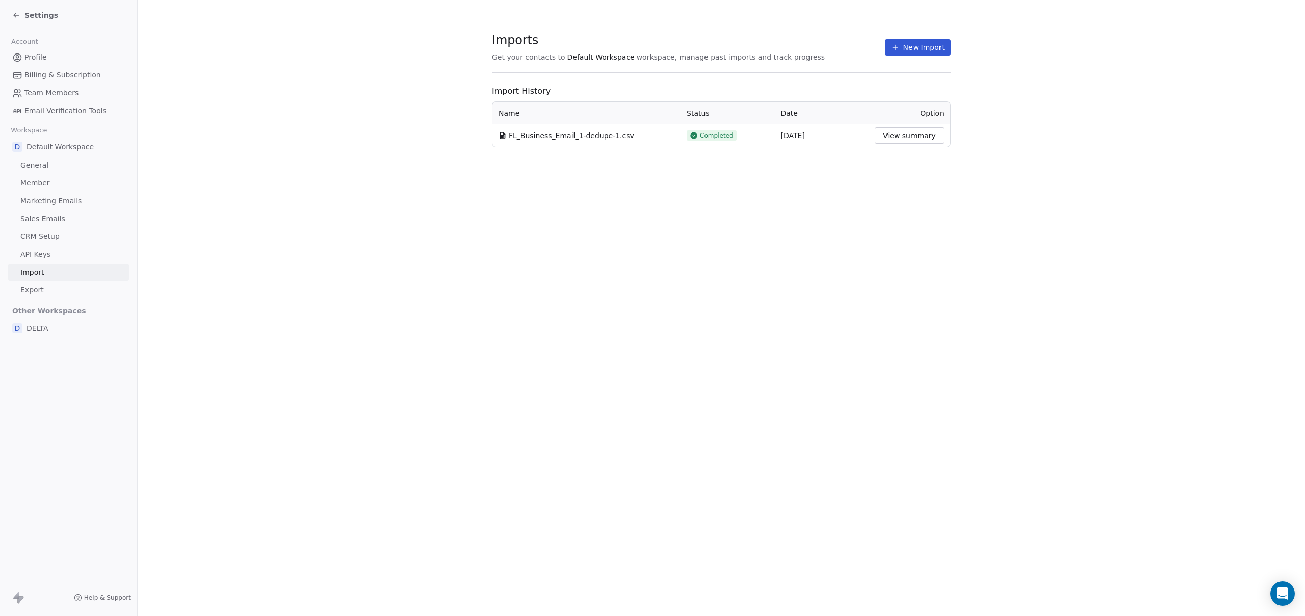
click at [24, 16] on span "Settings" at bounding box center [41, 15] width 34 height 10
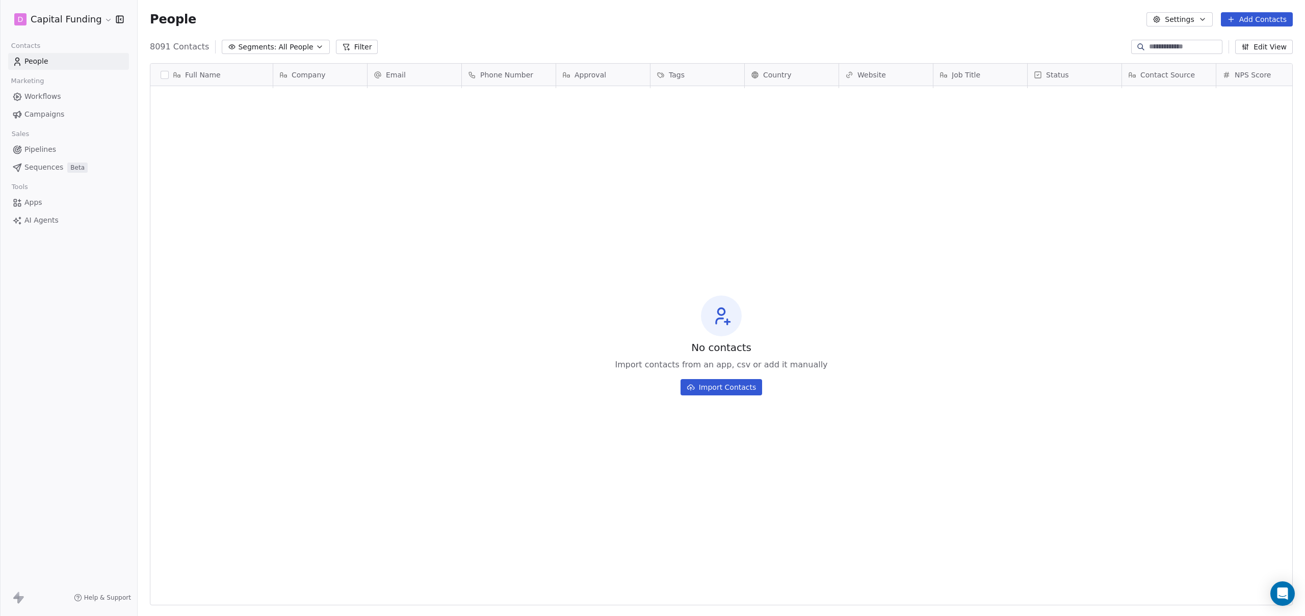
scroll to position [542, 1167]
click at [38, 49] on span "Contacts" at bounding box center [26, 45] width 38 height 15
click at [37, 63] on span "People" at bounding box center [36, 61] width 24 height 11
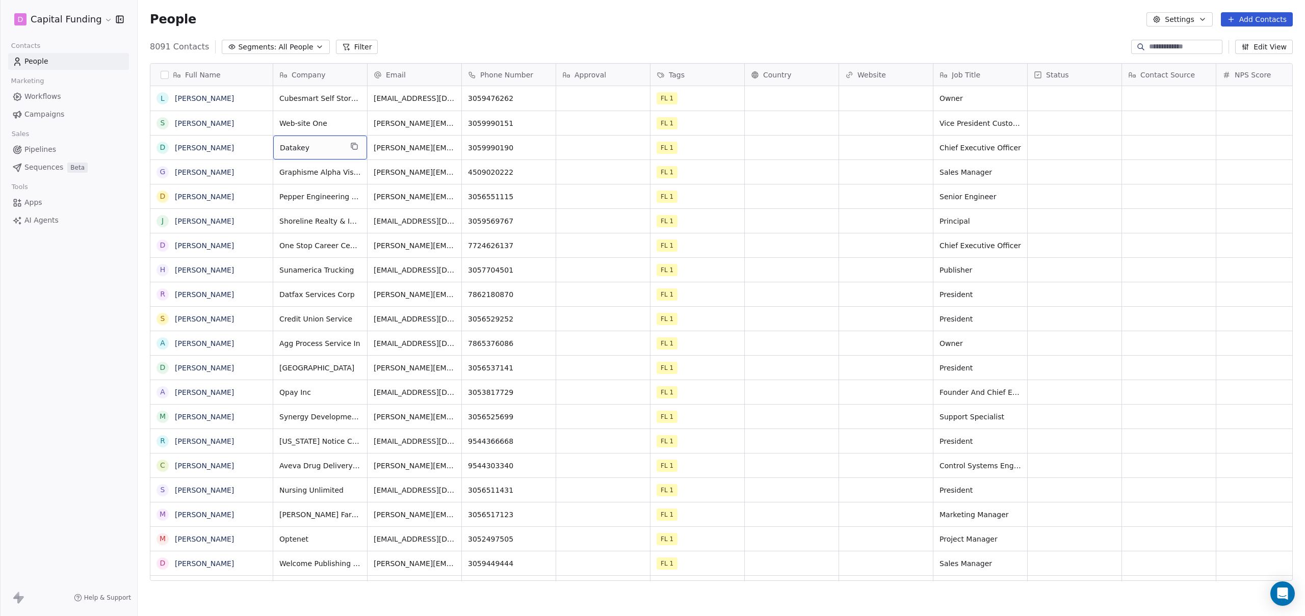
click at [161, 73] on button "button" at bounding box center [165, 75] width 8 height 8
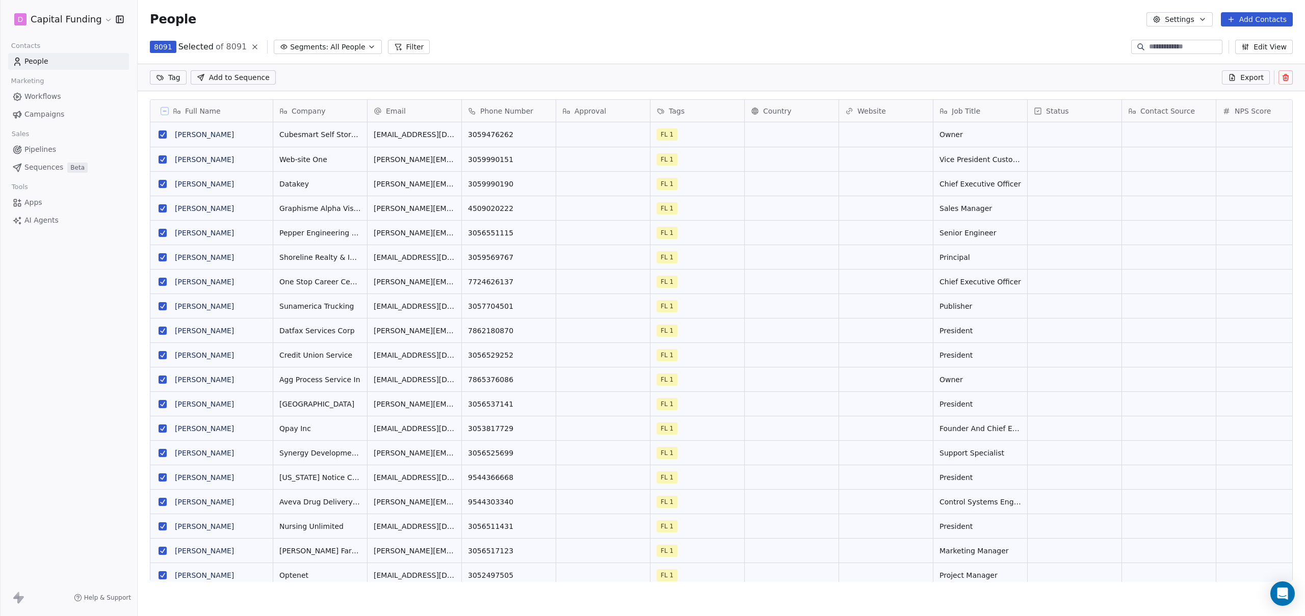
scroll to position [507, 1167]
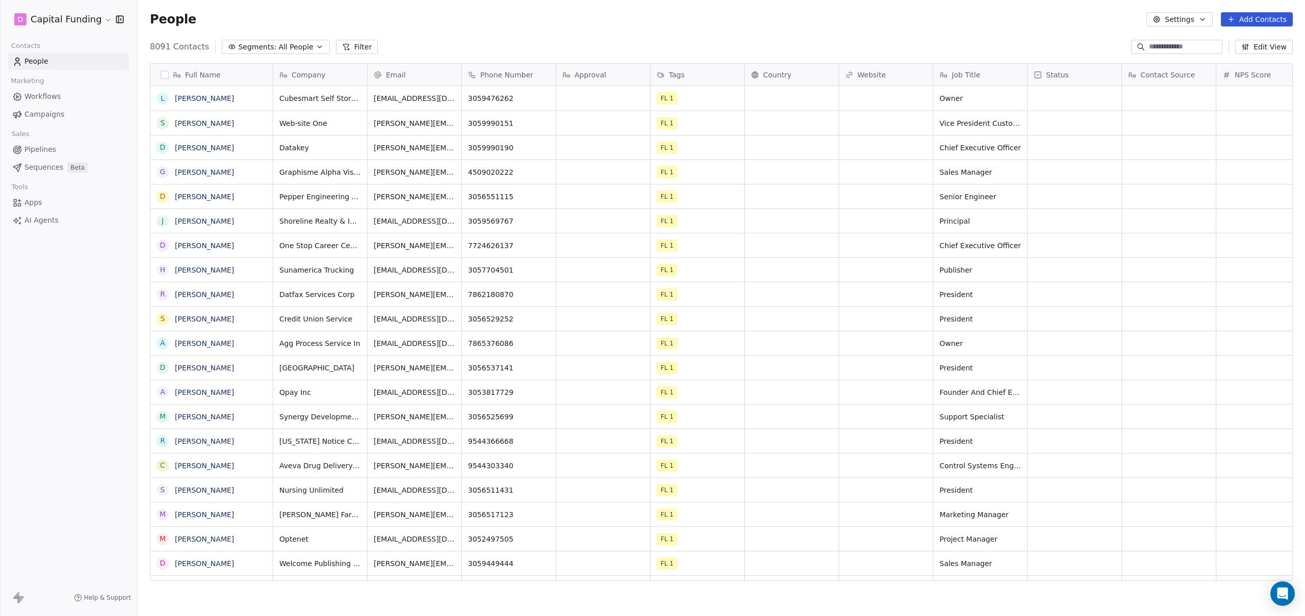
scroll to position [1, 1]
click at [163, 72] on button "button" at bounding box center [165, 75] width 8 height 8
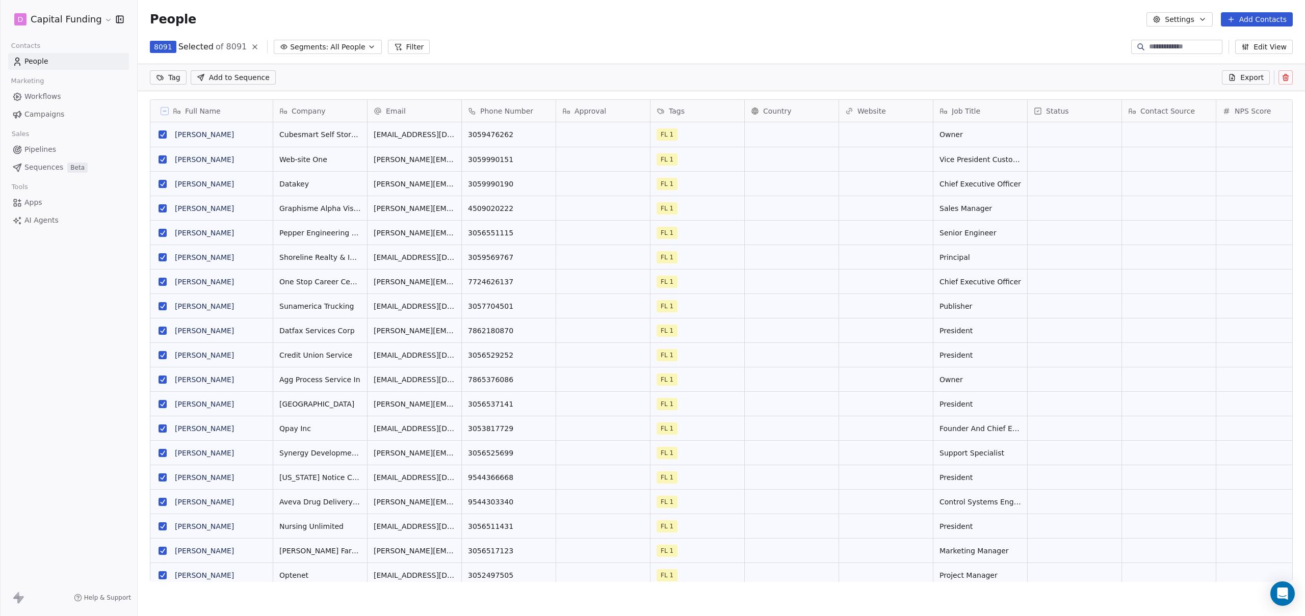
scroll to position [507, 1167]
click at [678, 113] on span "Tags" at bounding box center [677, 111] width 16 height 10
click at [705, 86] on html "D Capital Funding Contacts People Marketing Workflows Campaigns Sales Pipelines…" at bounding box center [652, 308] width 1305 height 616
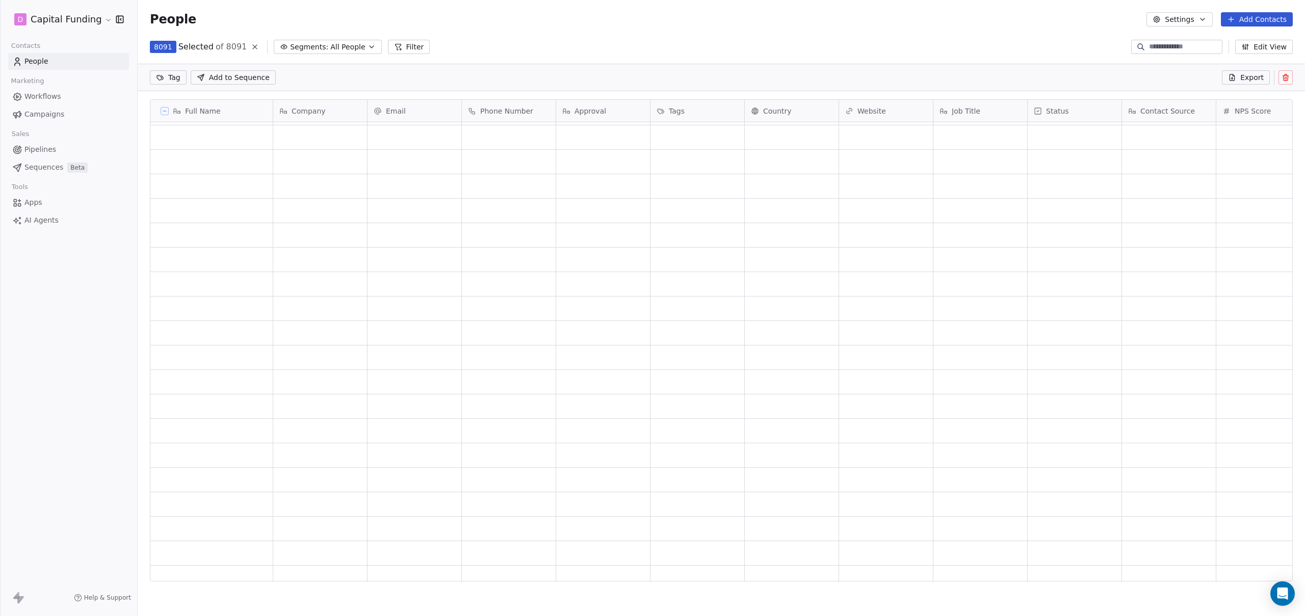
scroll to position [4863, 0]
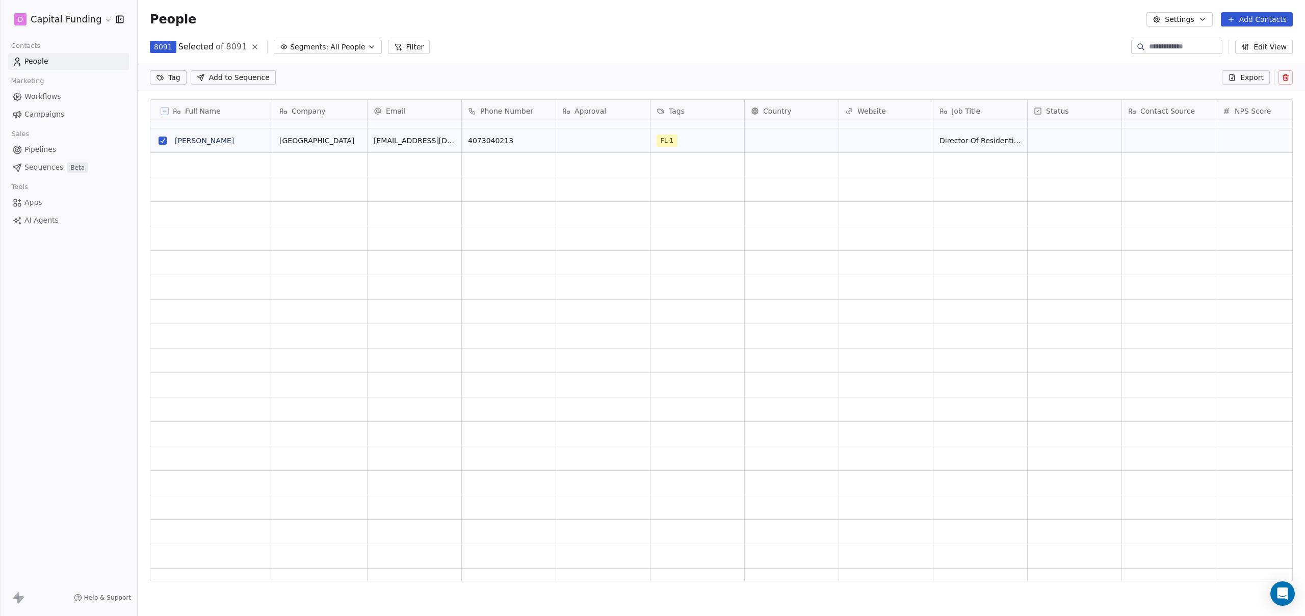
click at [1165, 24] on button "Settings" at bounding box center [1179, 19] width 66 height 14
click at [976, 29] on html "D Capital Funding Contacts People Marketing Workflows Campaigns Sales Pipelines…" at bounding box center [652, 308] width 1305 height 616
click at [44, 97] on span "Workflows" at bounding box center [42, 96] width 37 height 11
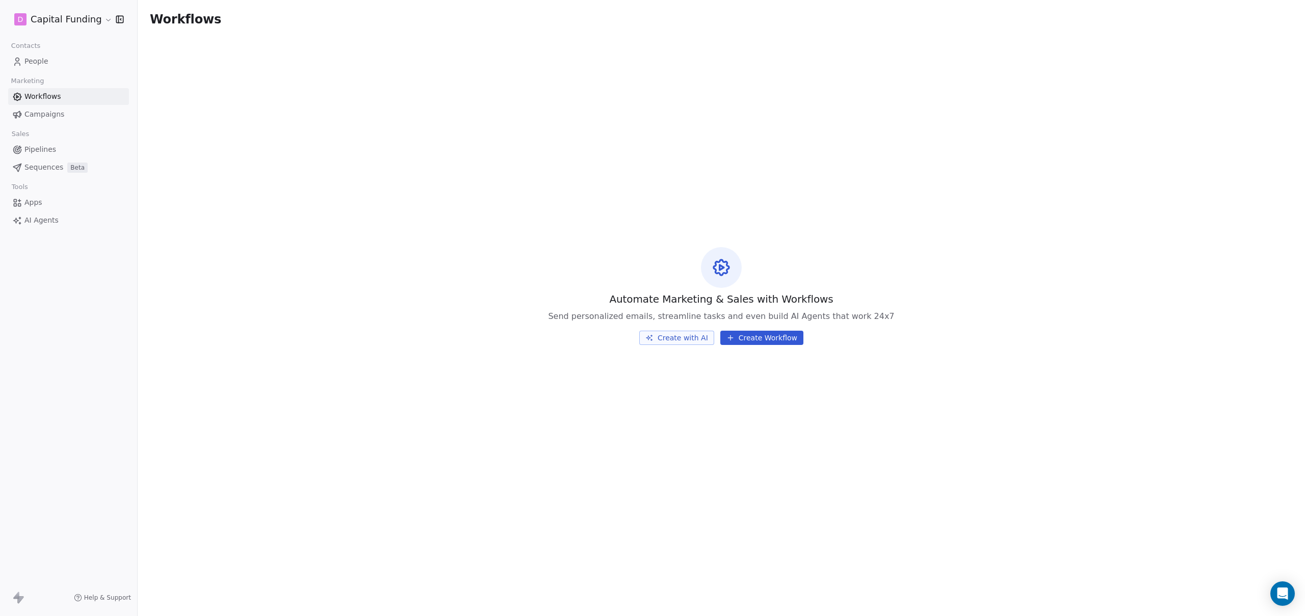
click at [43, 114] on span "Campaigns" at bounding box center [44, 114] width 40 height 11
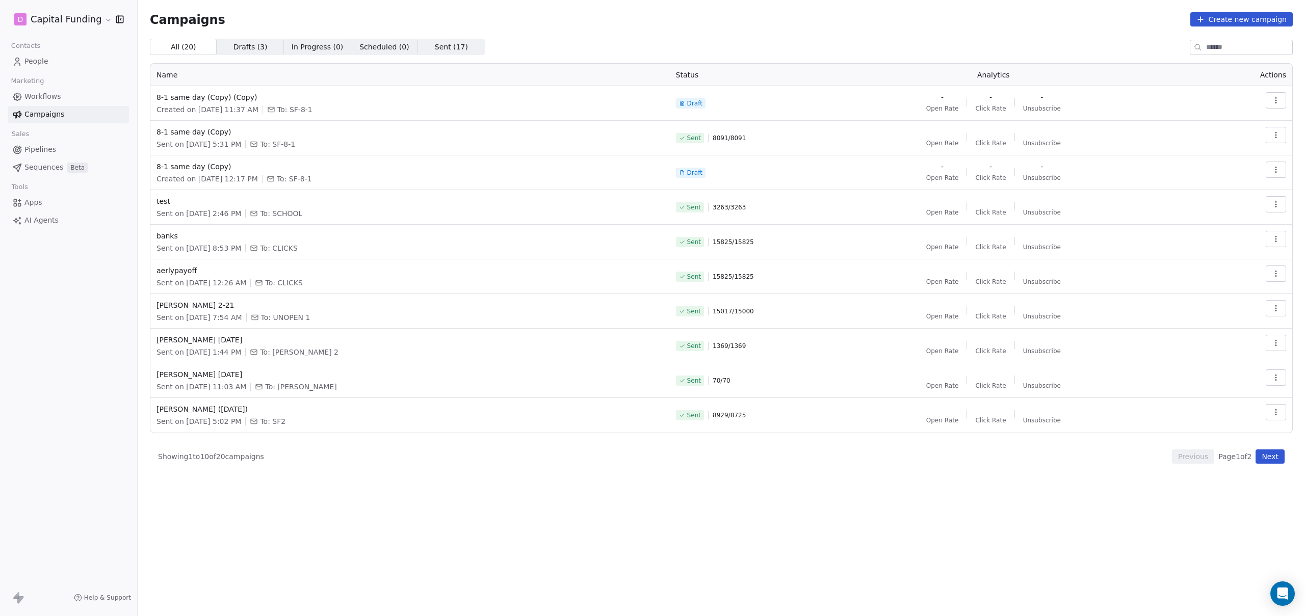
click at [34, 65] on span "People" at bounding box center [36, 61] width 24 height 11
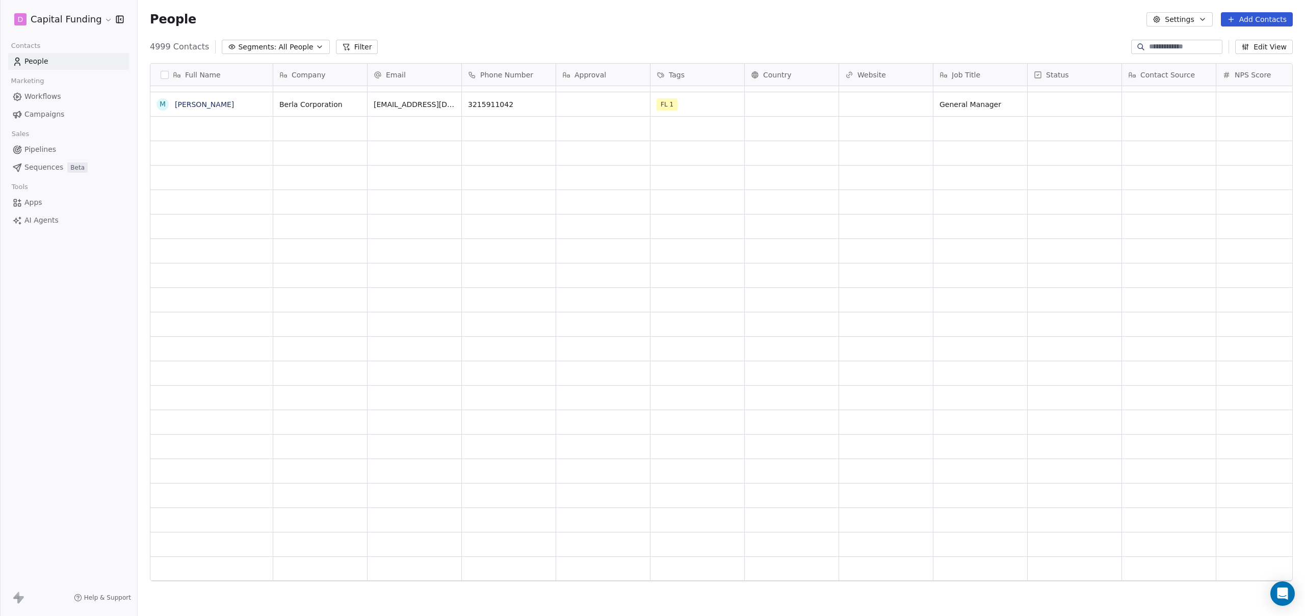
click at [345, 50] on button "Filter" at bounding box center [357, 47] width 42 height 14
click at [37, 41] on span "Add Filter" at bounding box center [41, 42] width 34 height 11
click at [41, 63] on span "Contact properties" at bounding box center [50, 66] width 66 height 11
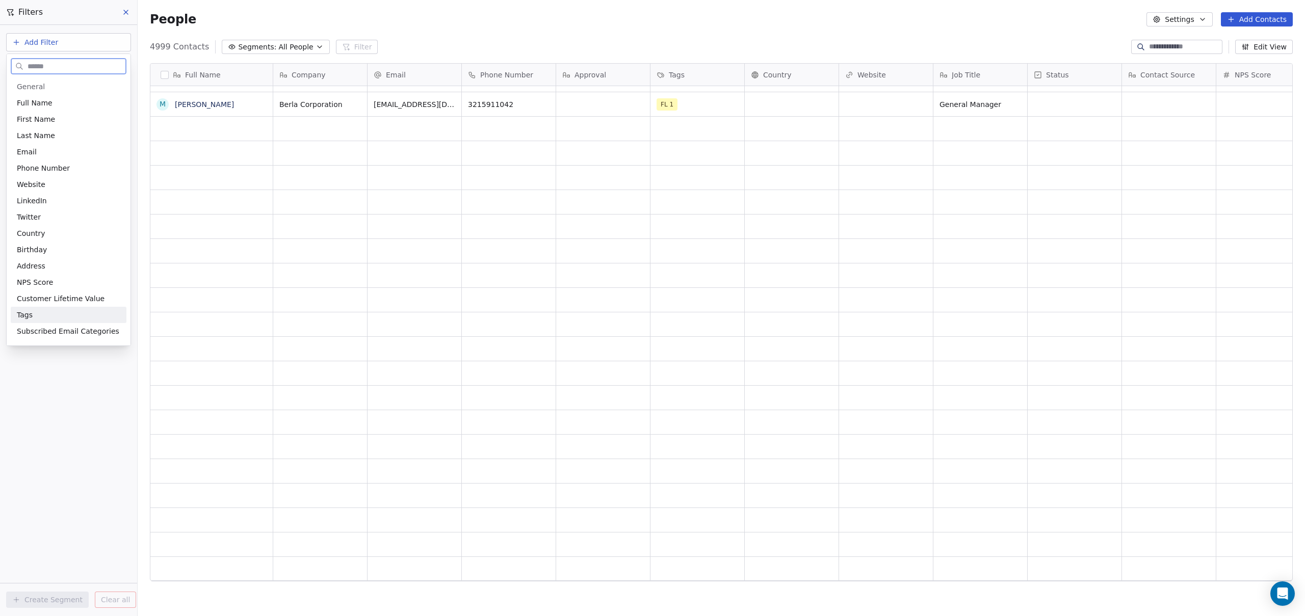
click at [30, 316] on span "Tags" at bounding box center [25, 315] width 16 height 10
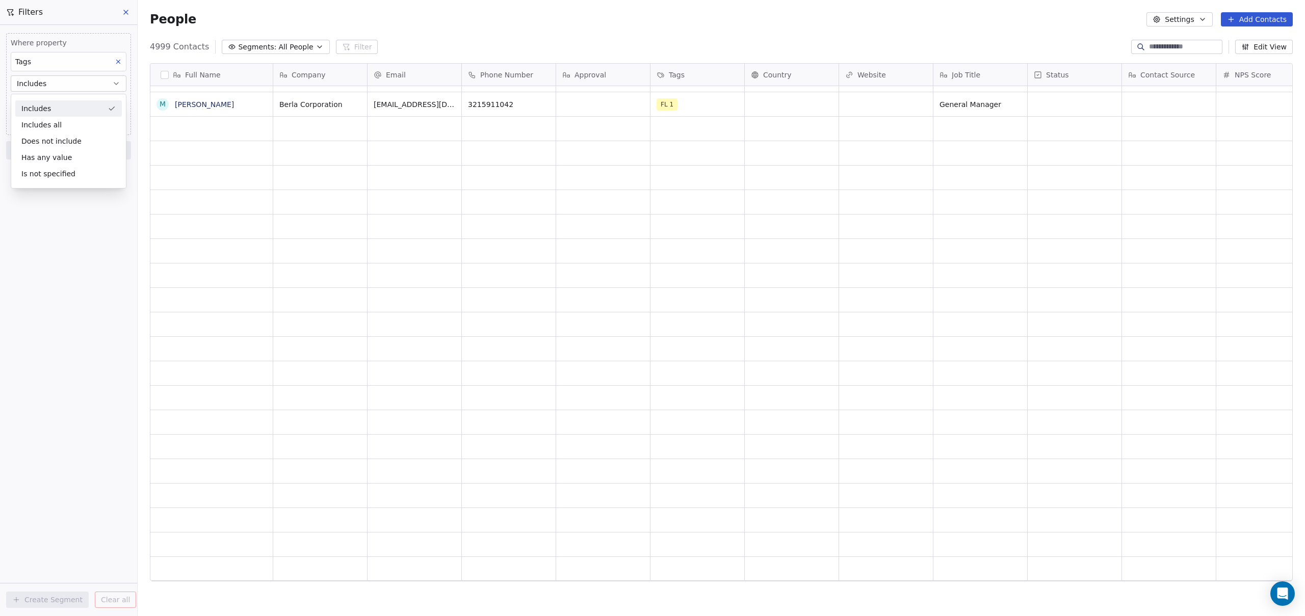
click at [50, 106] on div "Includes" at bounding box center [68, 108] width 107 height 16
click at [43, 104] on body "D Capital Funding Contacts People Marketing Workflows Campaigns Sales Pipelines…" at bounding box center [652, 308] width 1305 height 616
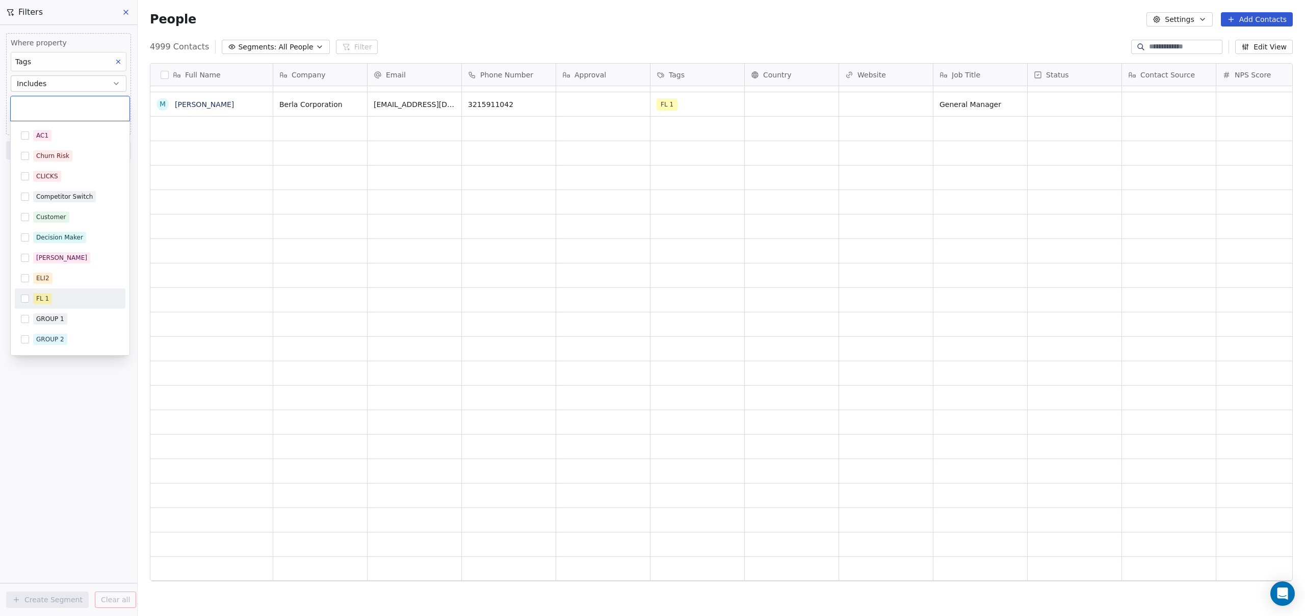
click at [27, 302] on button "Suggestions" at bounding box center [25, 299] width 8 height 8
click at [85, 510] on html "D Capital Funding Contacts People Marketing Workflows Campaigns Sales Pipelines…" at bounding box center [652, 308] width 1305 height 616
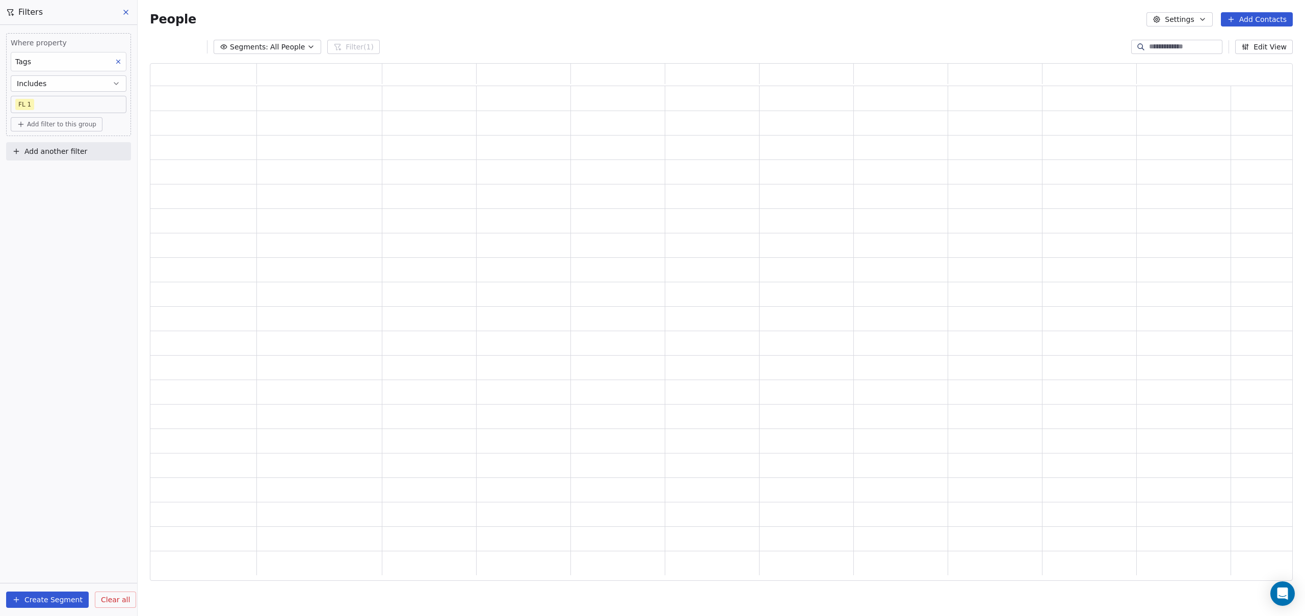
click at [50, 597] on button "Create Segment" at bounding box center [47, 600] width 83 height 16
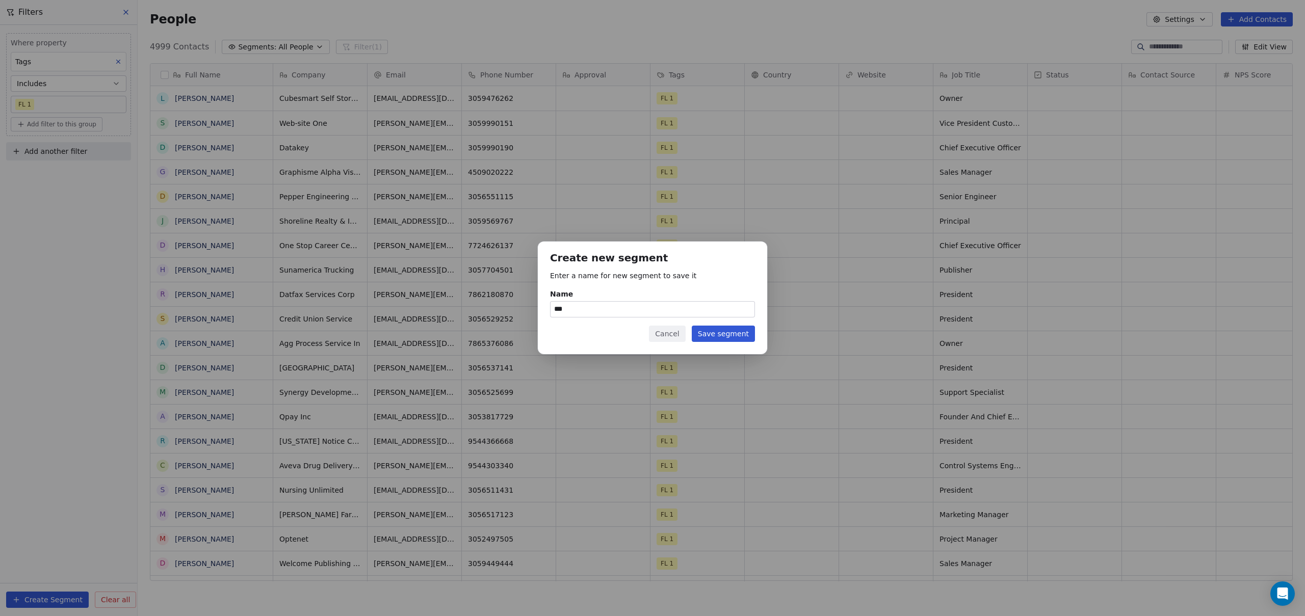
type input "***"
click at [737, 333] on button "Save segment" at bounding box center [723, 334] width 63 height 16
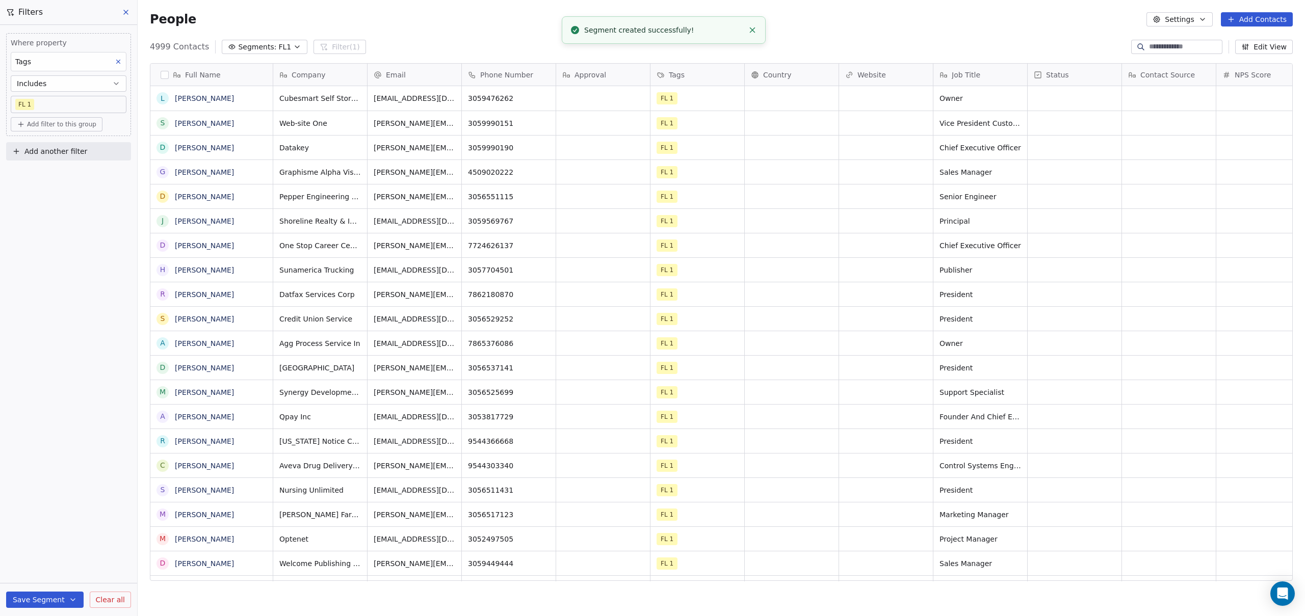
click at [123, 11] on icon at bounding box center [126, 12] width 8 height 8
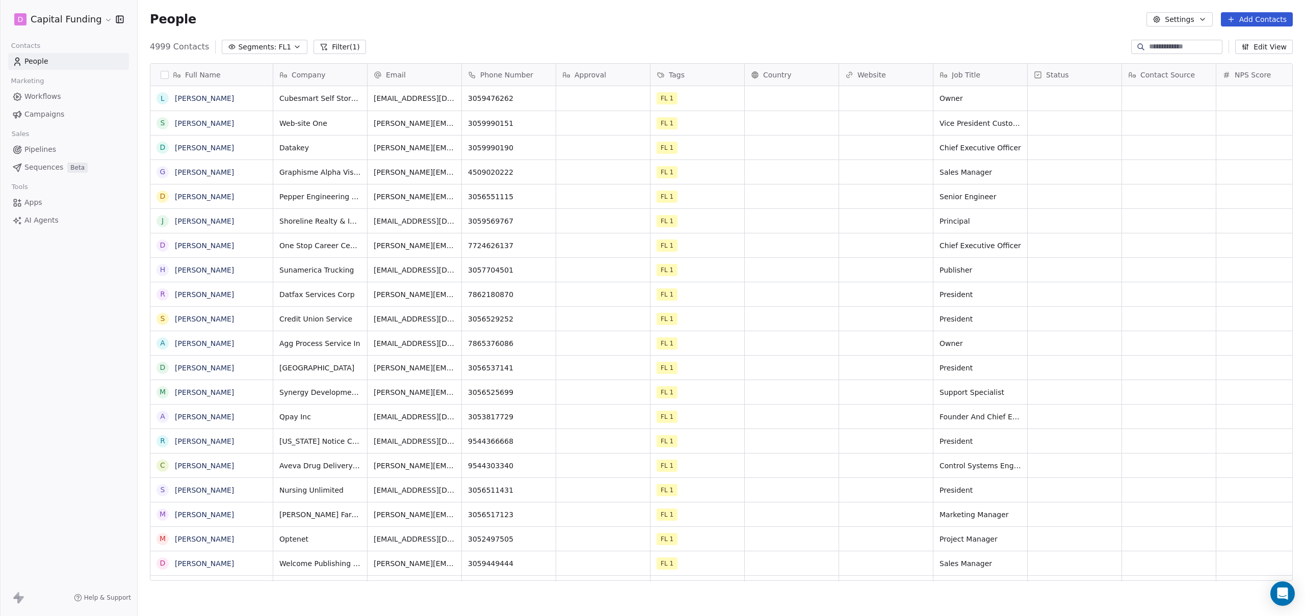
click at [32, 56] on span "People" at bounding box center [36, 61] width 24 height 11
click at [38, 112] on span "Campaigns" at bounding box center [44, 114] width 40 height 11
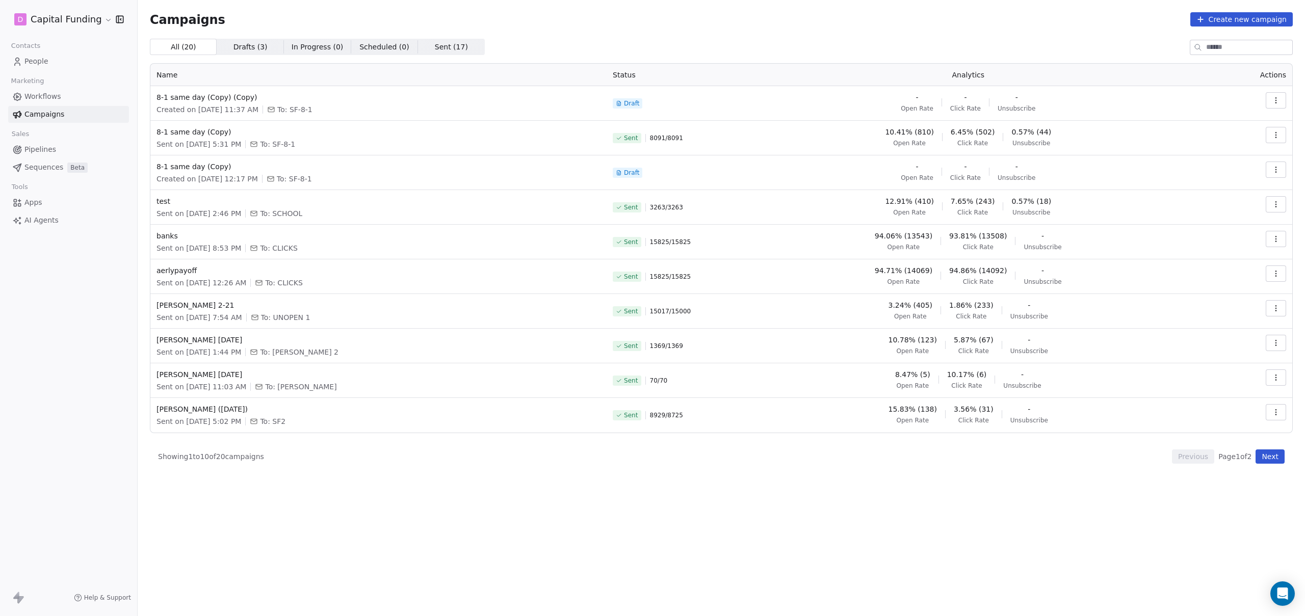
click at [1277, 104] on icon "button" at bounding box center [1276, 100] width 8 height 8
click at [1210, 142] on span "Rename" at bounding box center [1212, 140] width 34 height 12
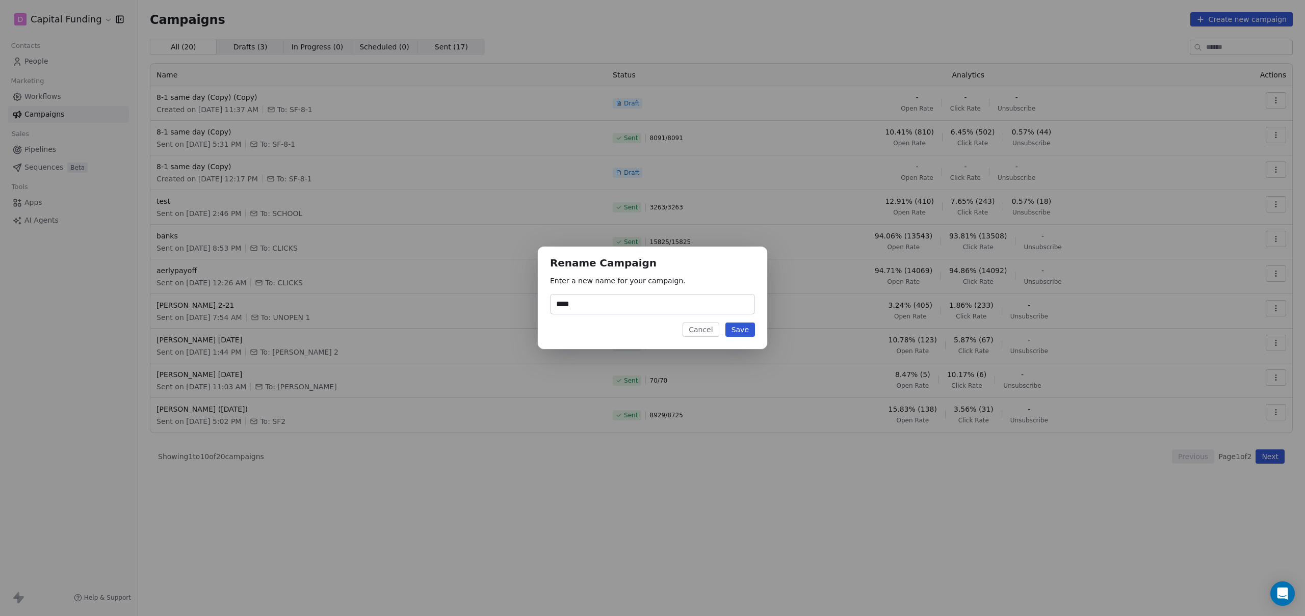
type input "****"
click at [744, 331] on button "Save" at bounding box center [740, 330] width 30 height 14
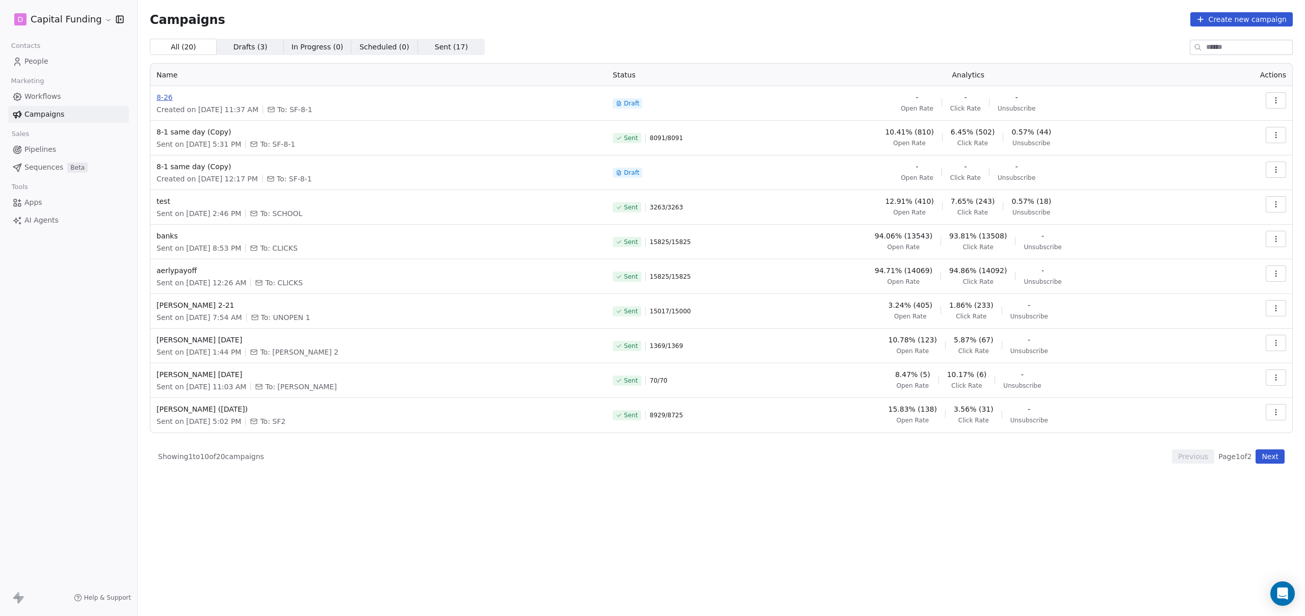
click at [162, 92] on span "8-26" at bounding box center [378, 97] width 444 height 10
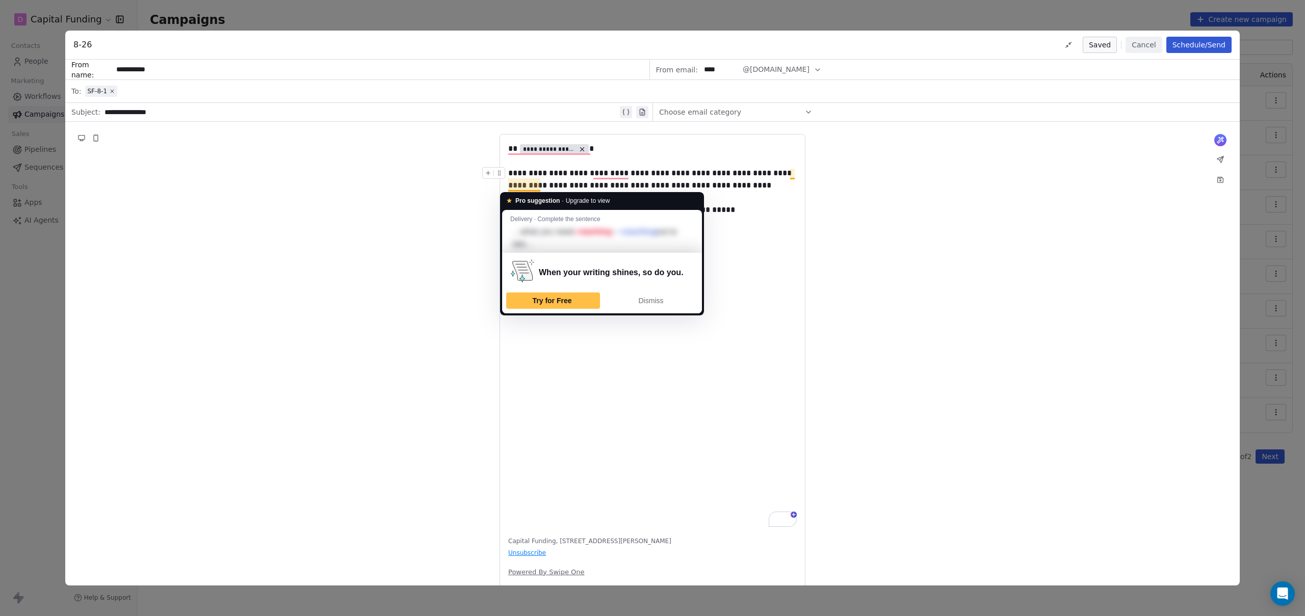
click at [512, 183] on div "**********" at bounding box center [652, 179] width 288 height 24
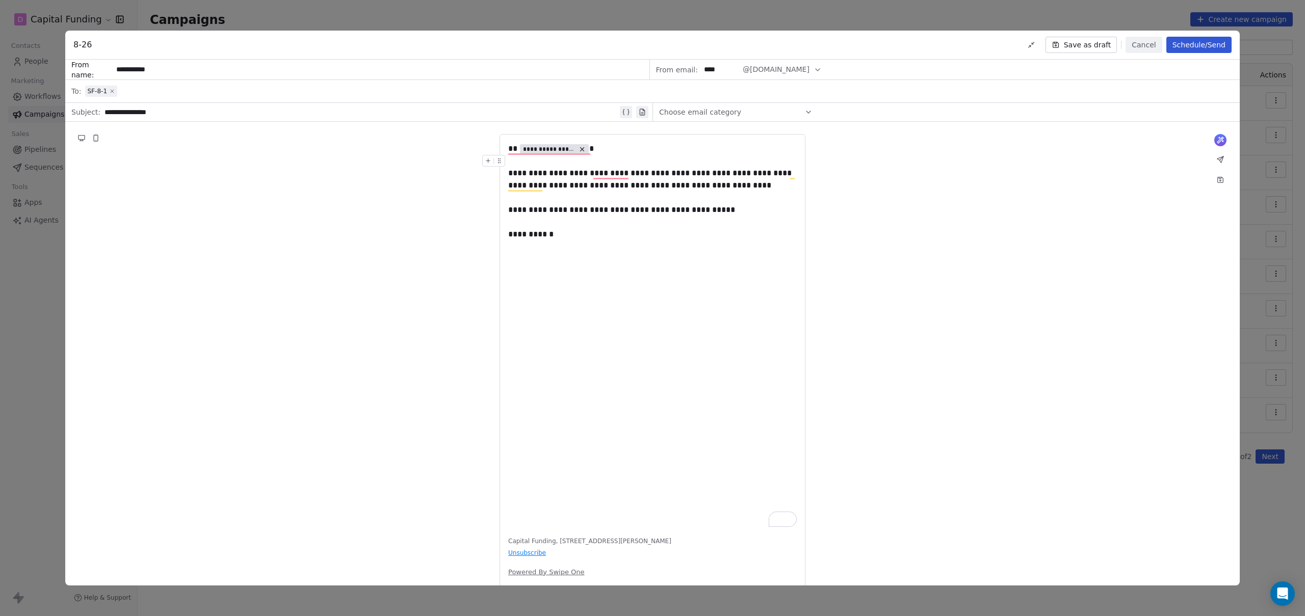
click at [110, 92] on icon at bounding box center [112, 91] width 6 height 6
click at [126, 89] on span "Select a segment" at bounding box center [116, 91] width 62 height 10
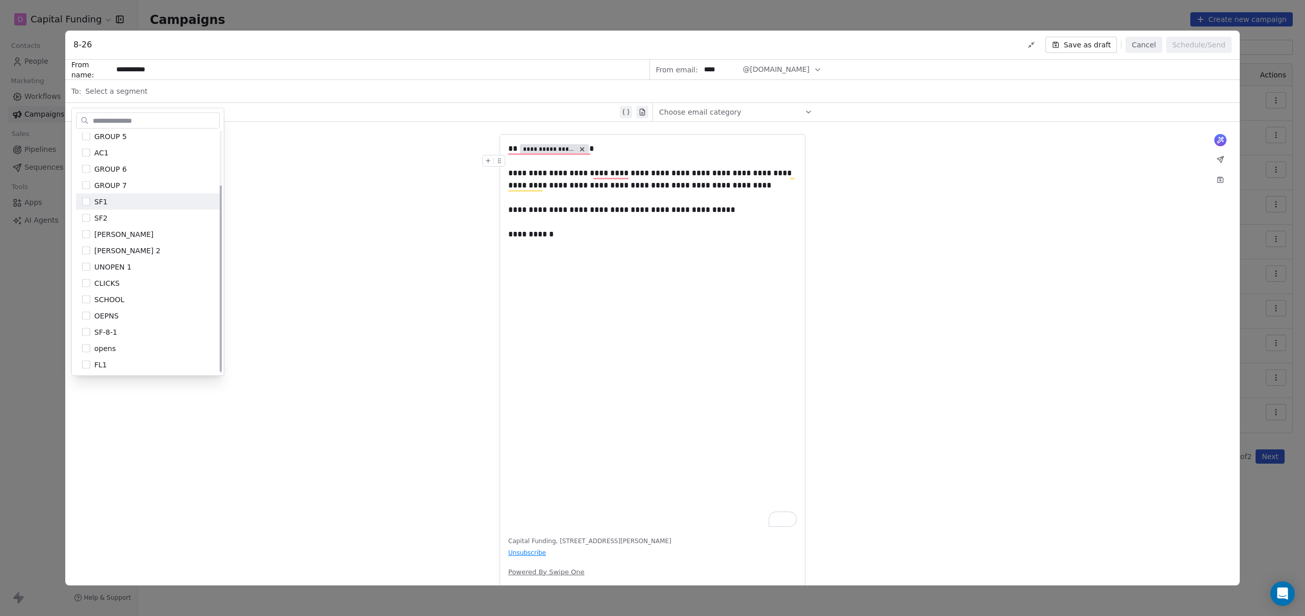
scroll to position [71, 0]
click at [86, 363] on button "Suggestions" at bounding box center [86, 363] width 8 height 8
click at [261, 192] on div "**********" at bounding box center [652, 364] width 1174 height 485
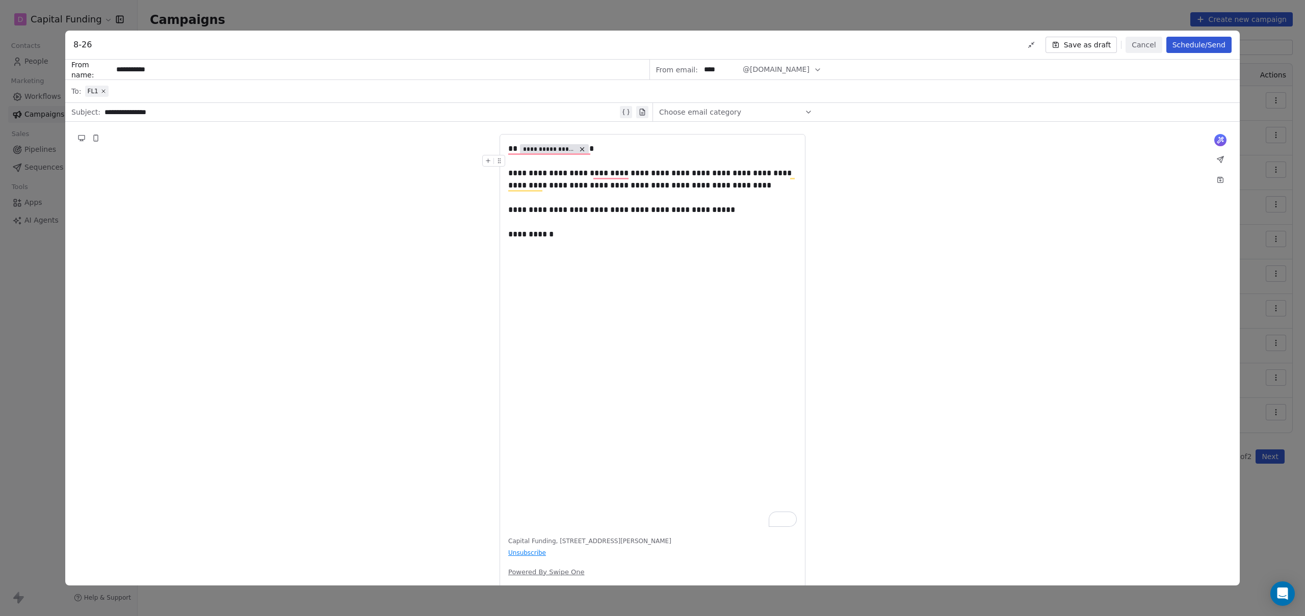
click at [1199, 43] on button "Schedule/Send" at bounding box center [1198, 45] width 65 height 16
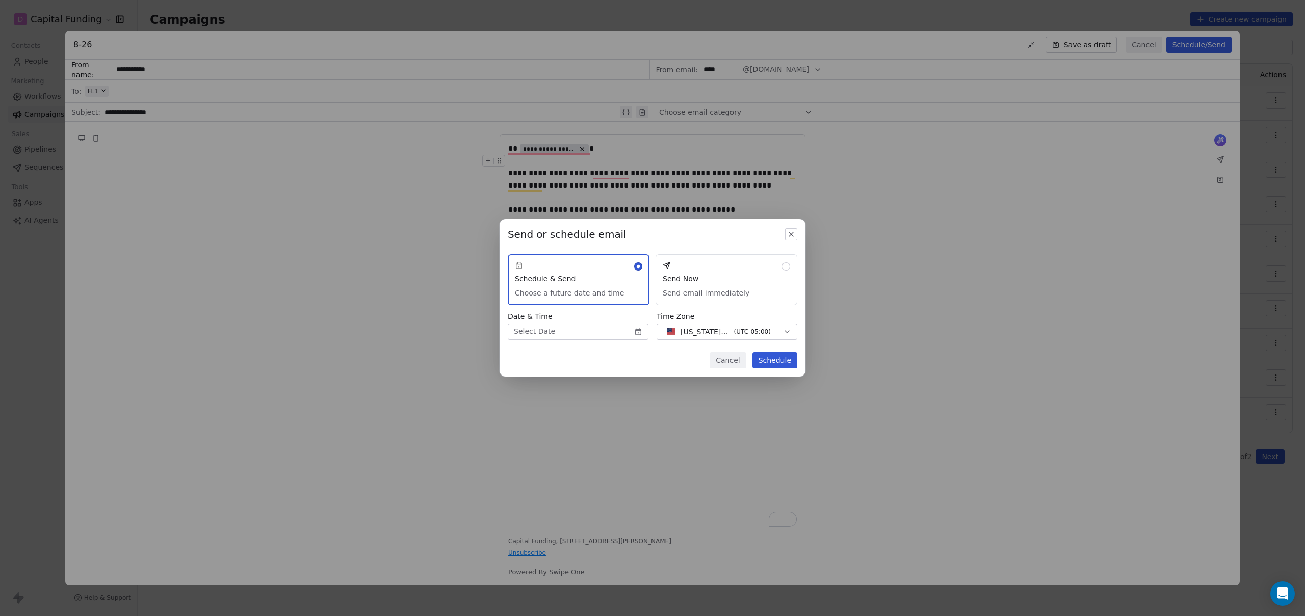
click at [750, 268] on button "Send Now Send email immediately" at bounding box center [726, 279] width 142 height 51
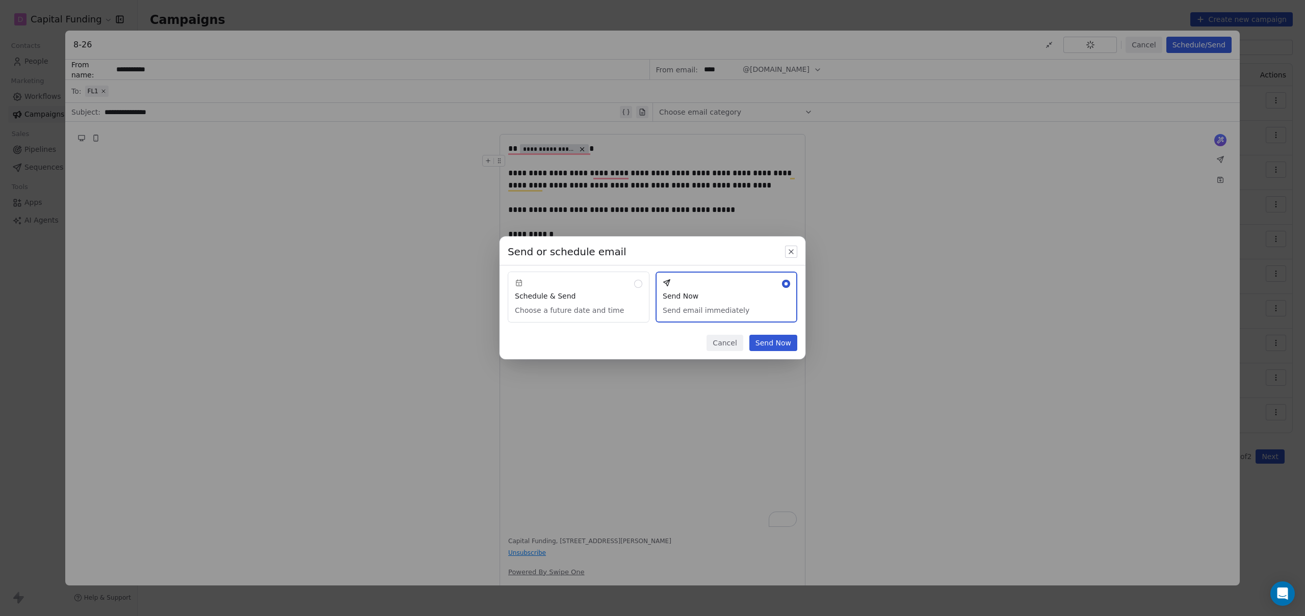
click at [775, 345] on button "Send Now" at bounding box center [773, 343] width 48 height 16
